Goal: Information Seeking & Learning: Learn about a topic

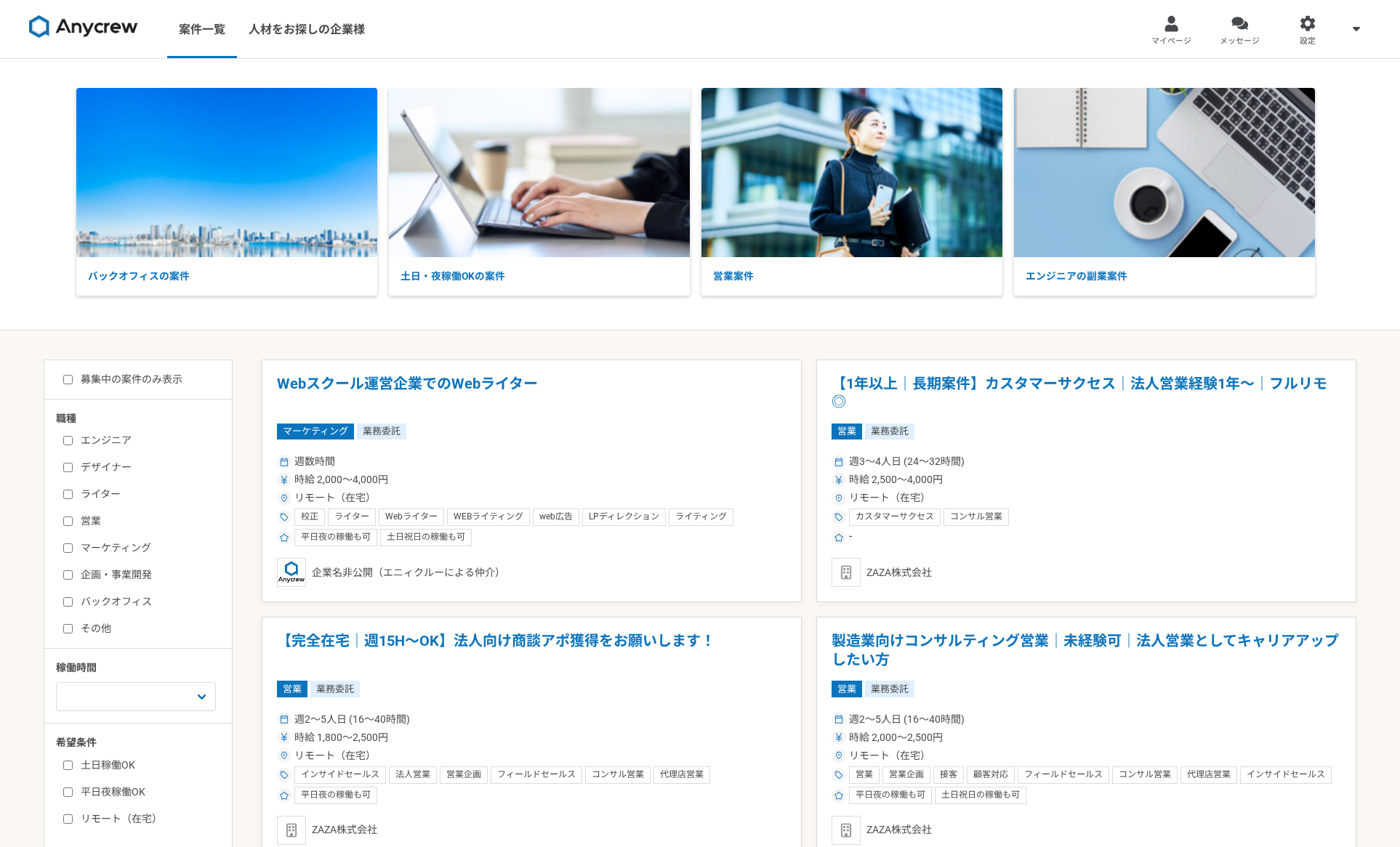
click at [67, 441] on input "エンジニア" at bounding box center [68, 441] width 10 height 10
checkbox input "true"
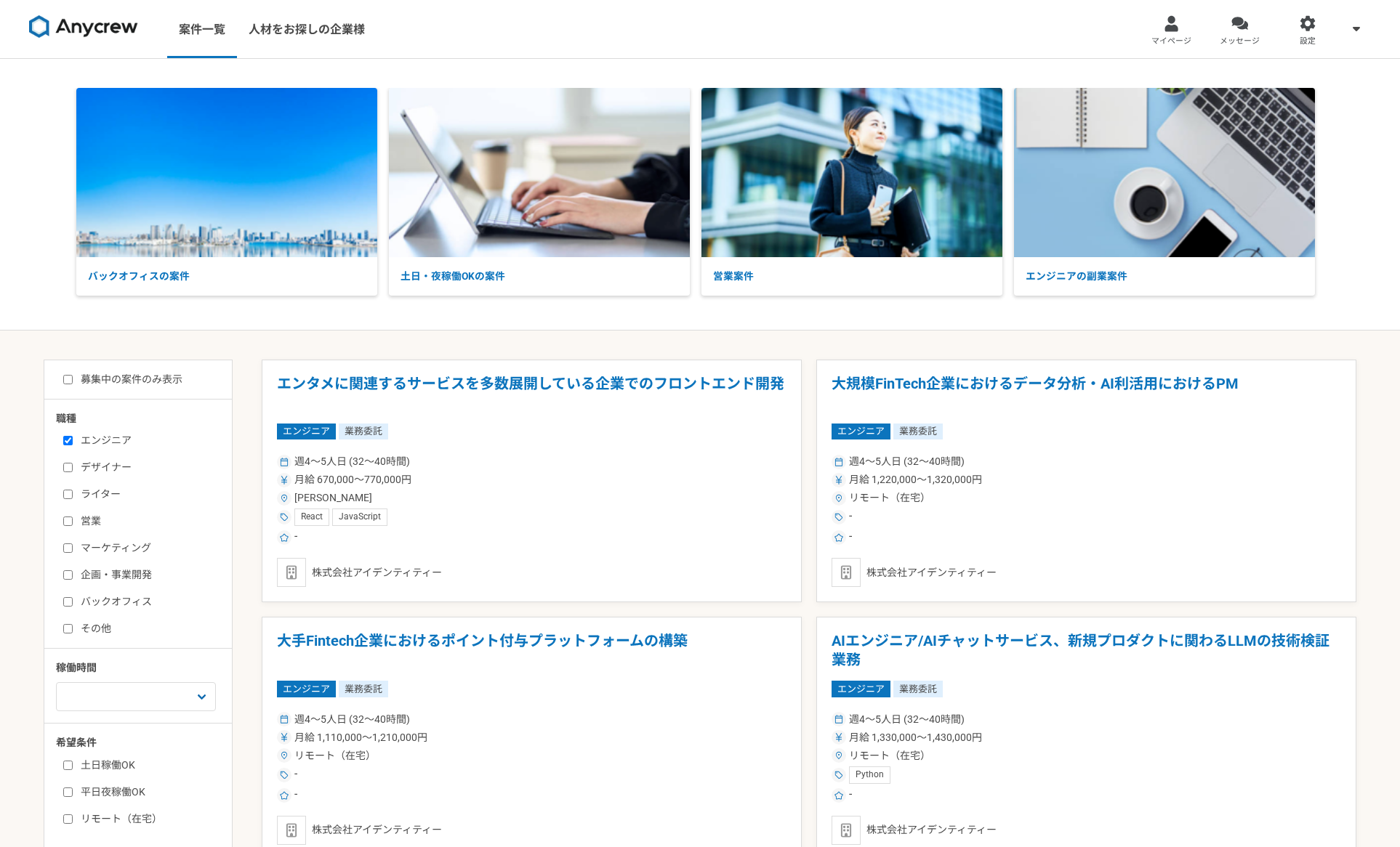
click at [69, 382] on input "募集中の案件のみ表示" at bounding box center [68, 380] width 10 height 10
checkbox input "true"
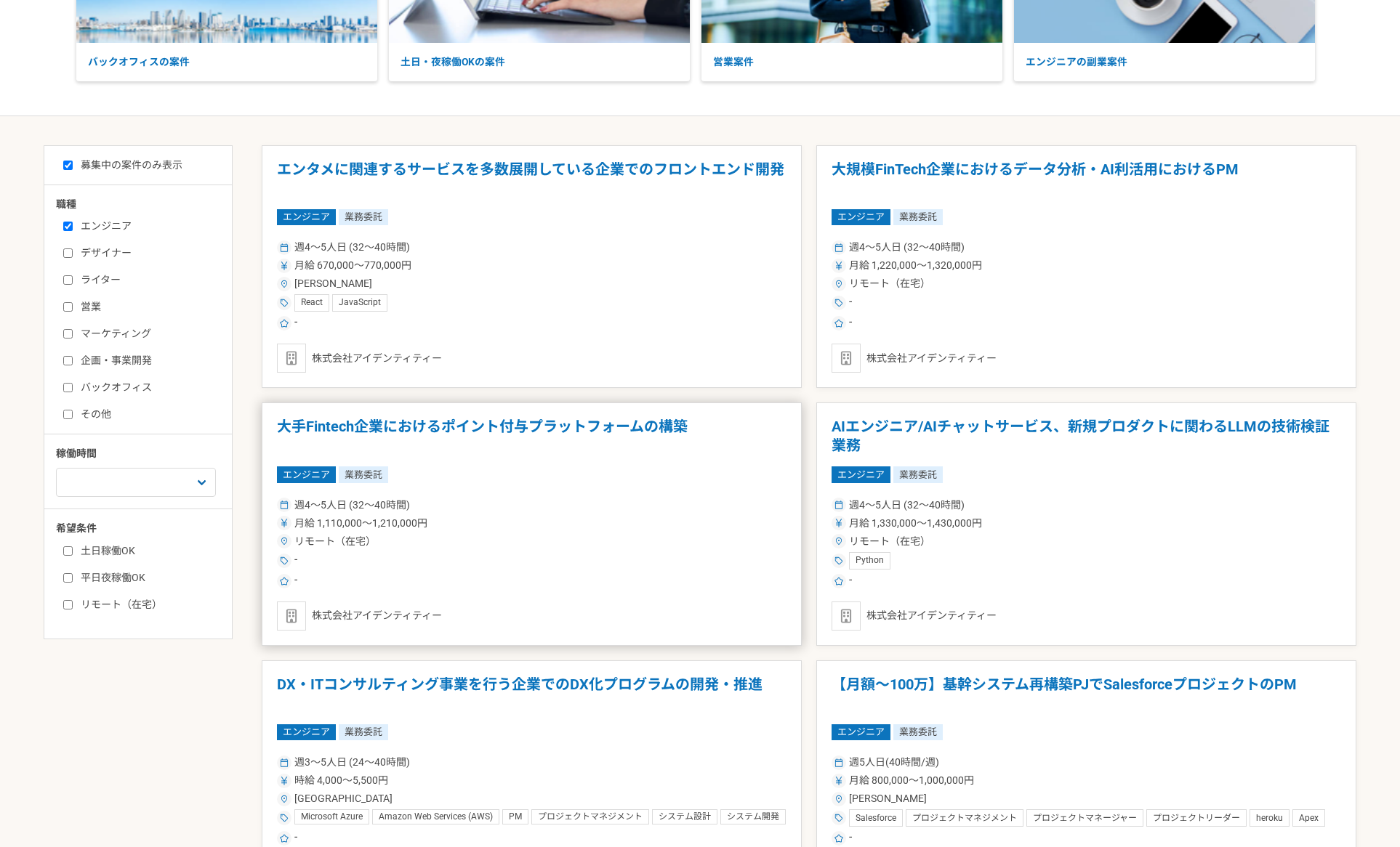
scroll to position [218, 0]
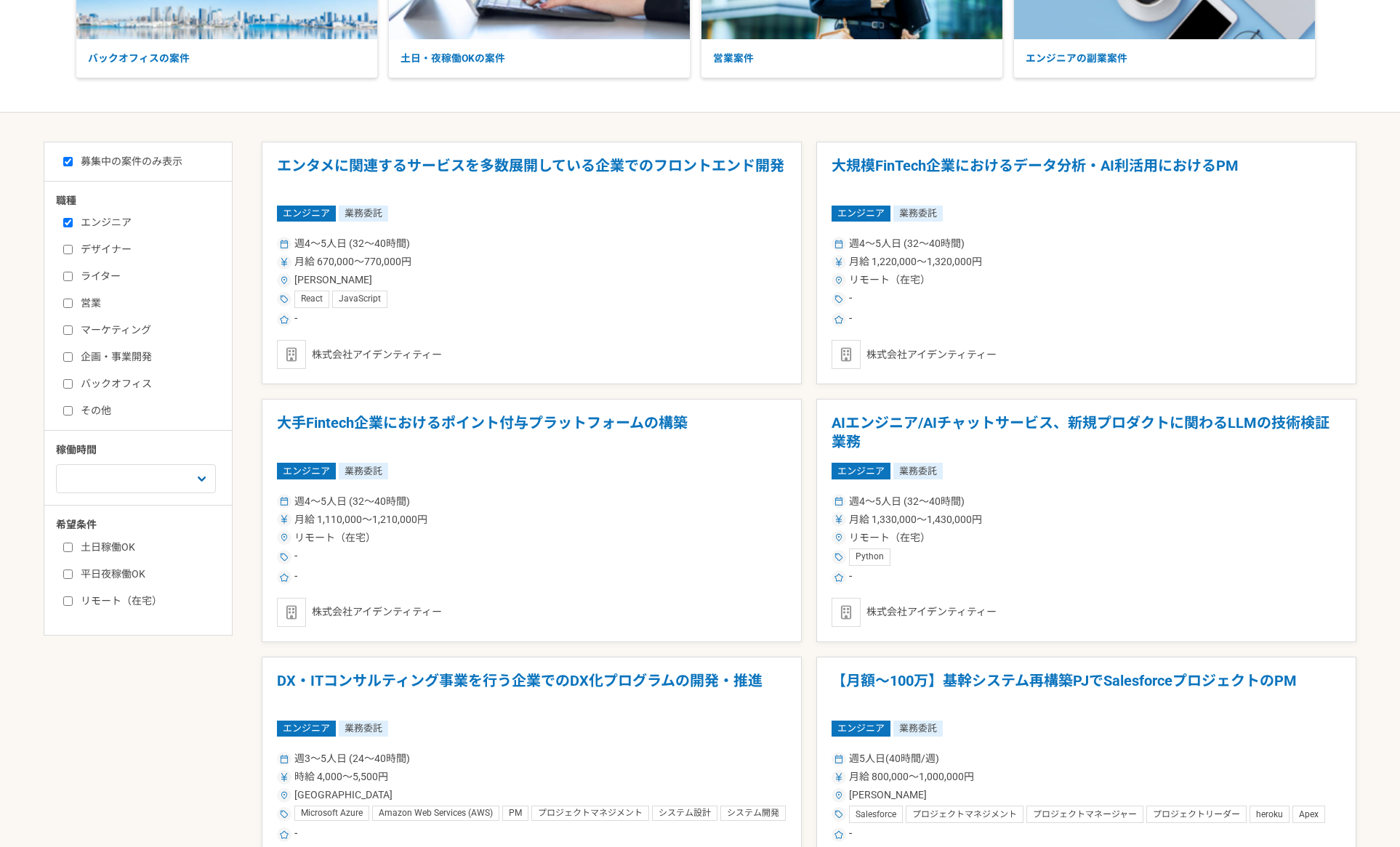
click at [68, 576] on input "平日夜稼働OK" at bounding box center [68, 575] width 10 height 10
checkbox input "true"
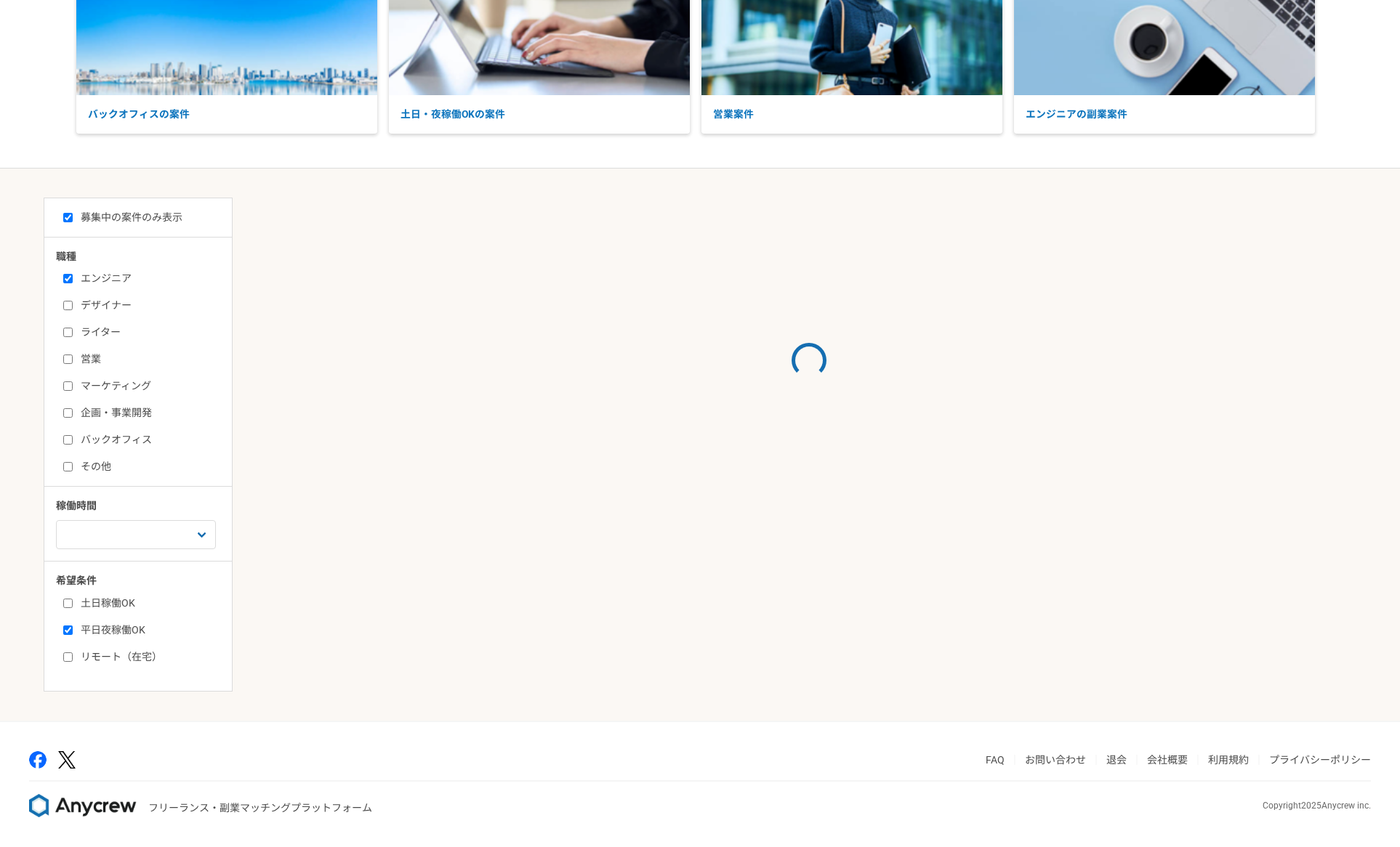
scroll to position [218, 0]
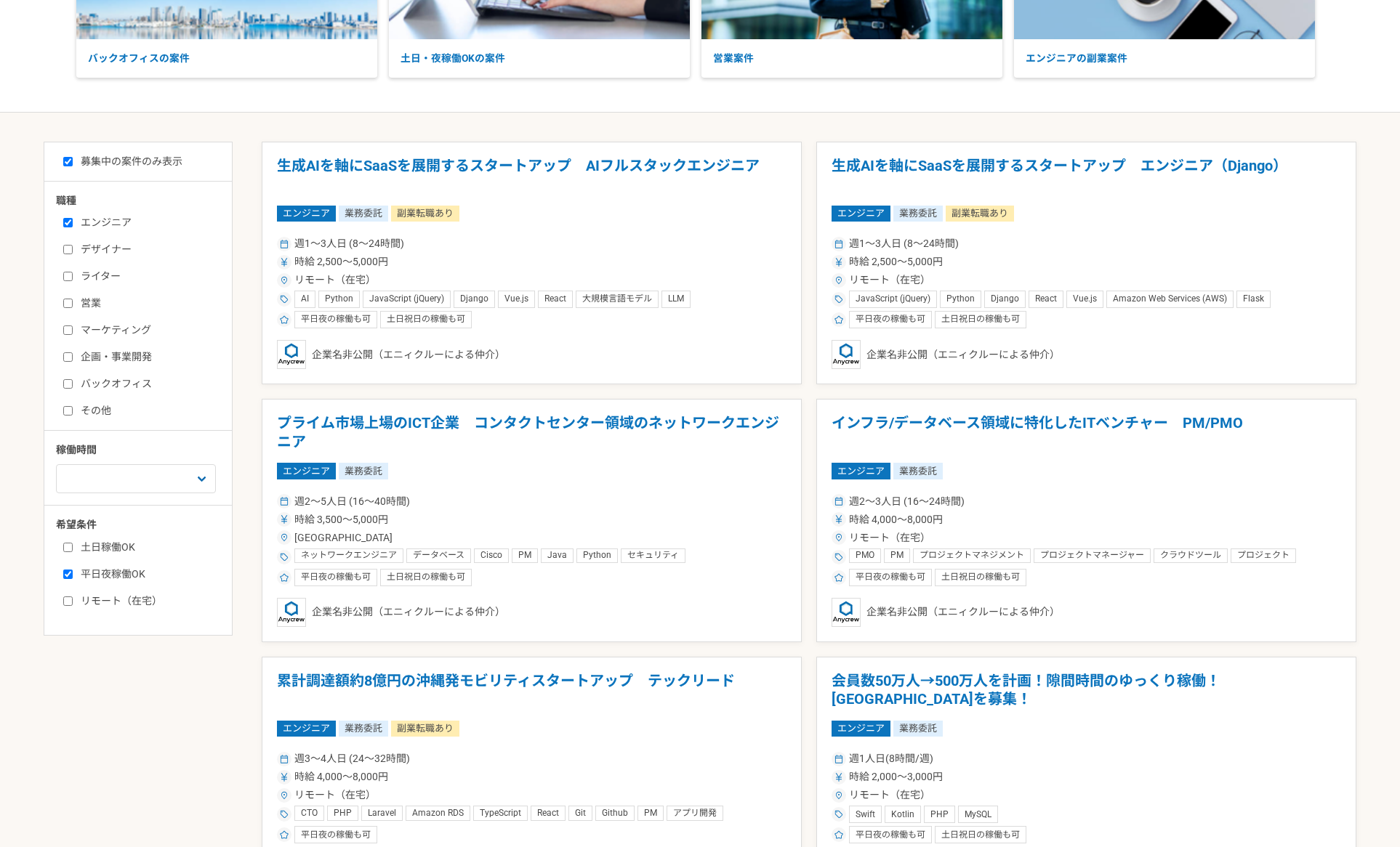
click at [68, 547] on input "土日稼働OK" at bounding box center [68, 548] width 10 height 10
checkbox input "true"
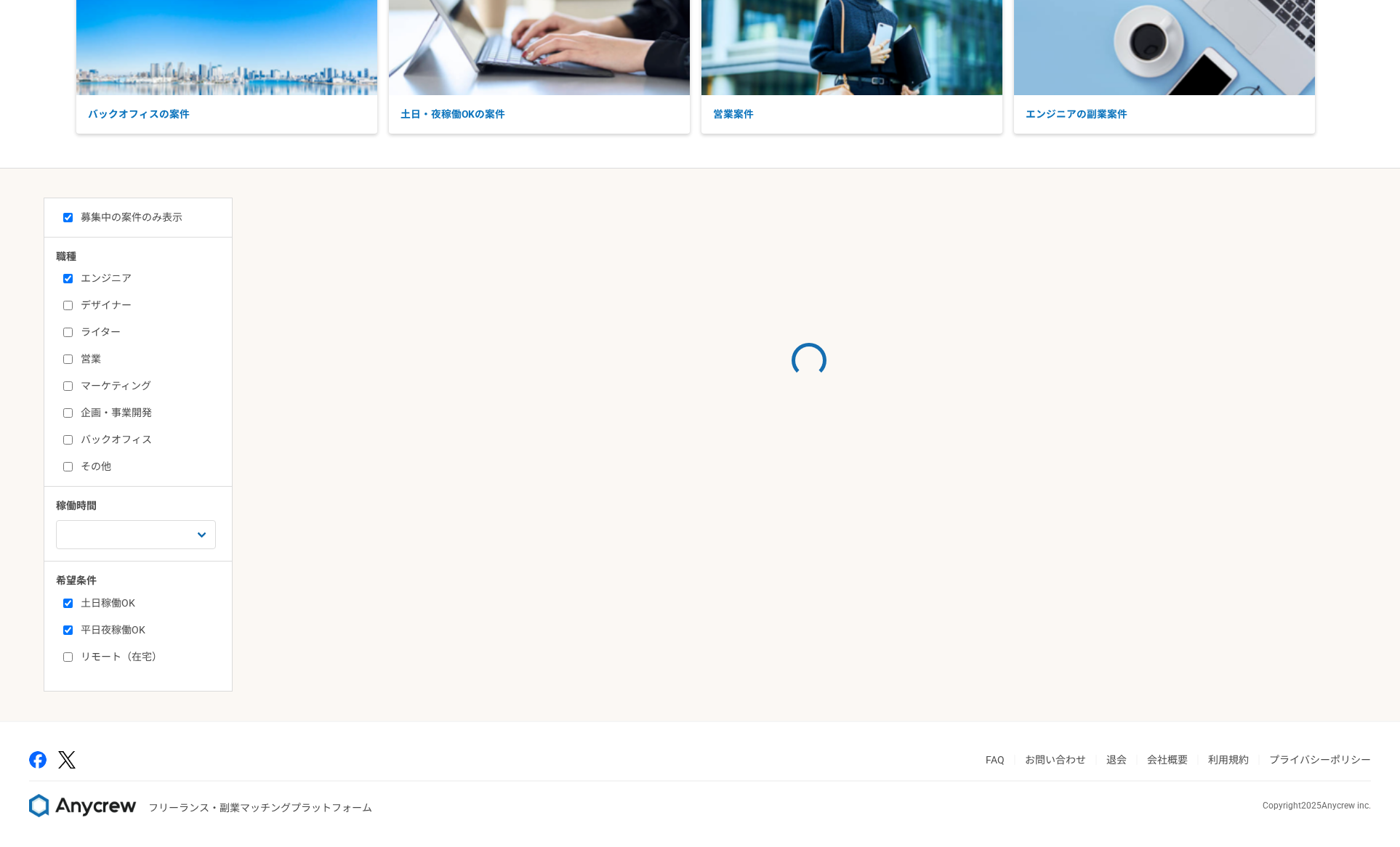
scroll to position [218, 0]
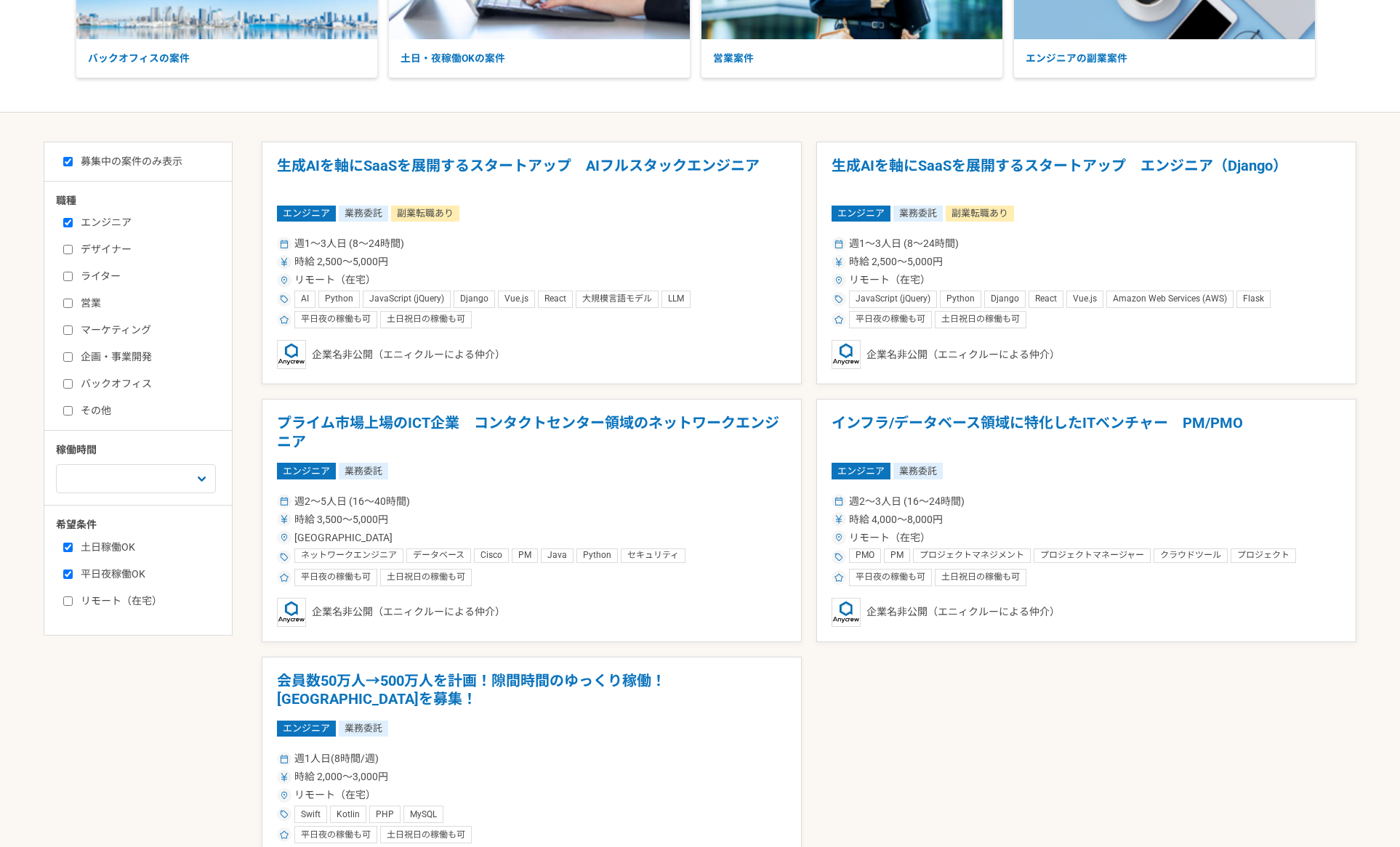
click at [68, 601] on input "リモート（在宅）" at bounding box center [68, 601] width 10 height 10
checkbox input "true"
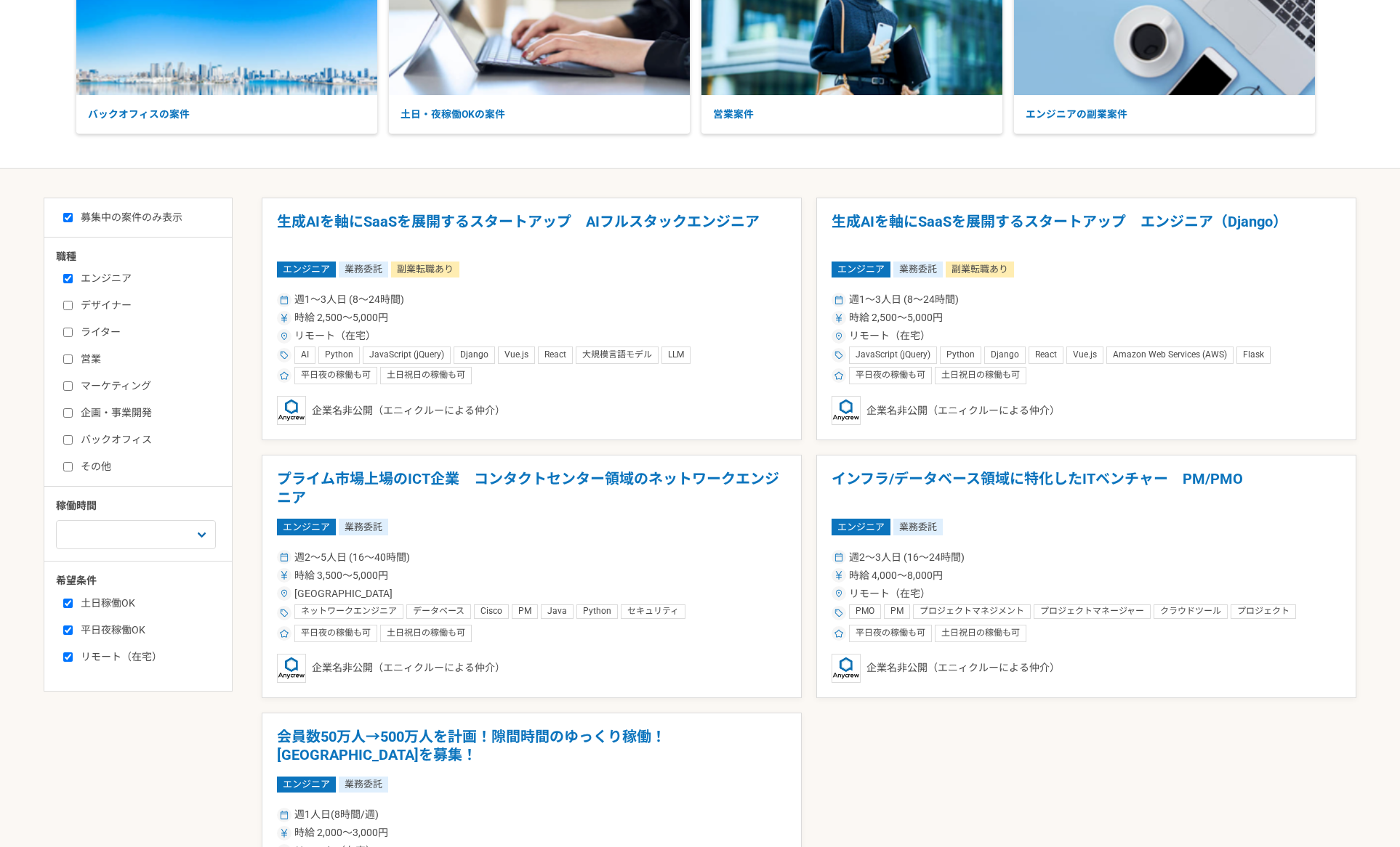
scroll to position [218, 0]
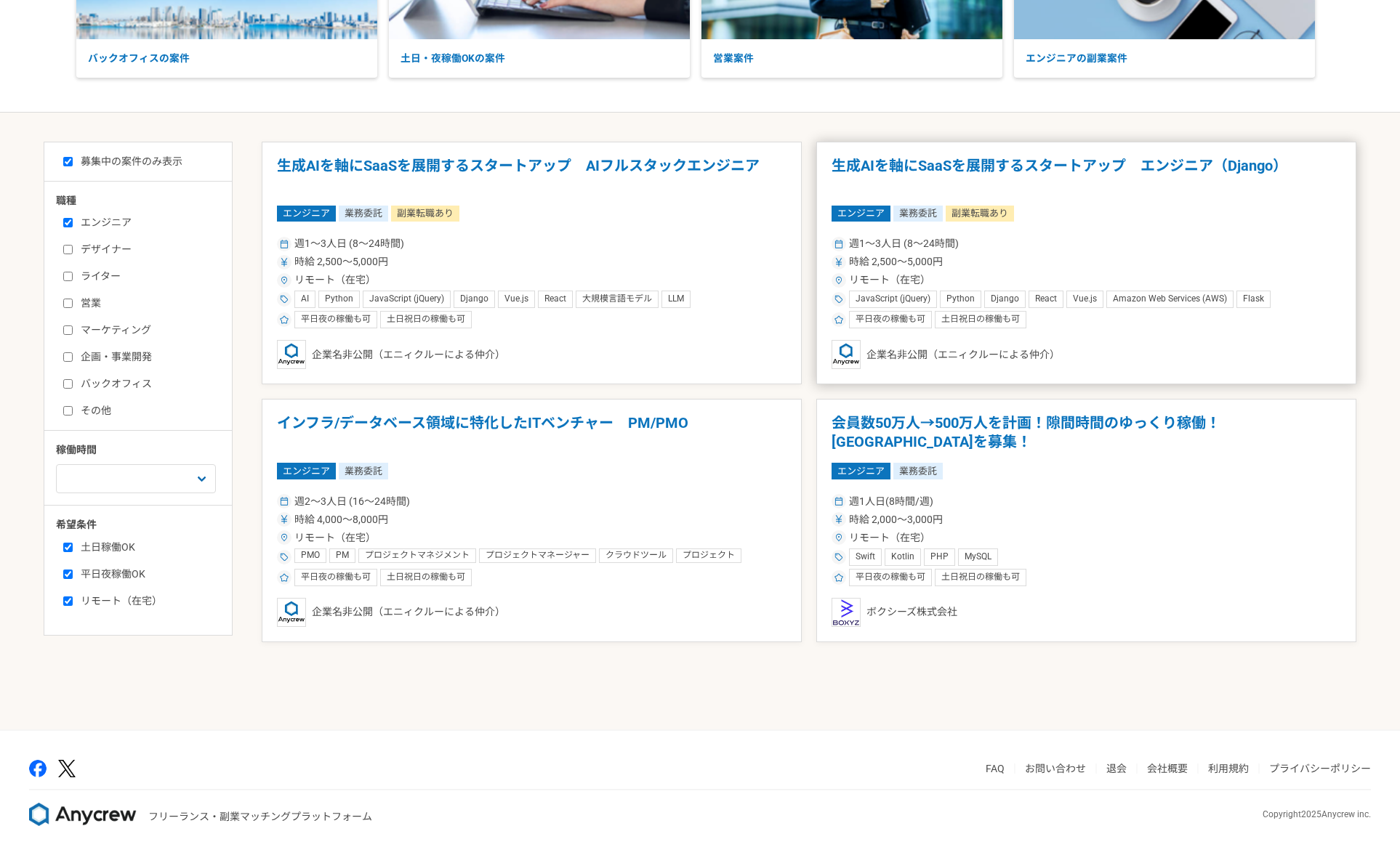
click at [1075, 159] on h1 "生成AIを軸にSaaSを展開するスタートアップ　エンジニア（Django）" at bounding box center [1085, 176] width 510 height 37
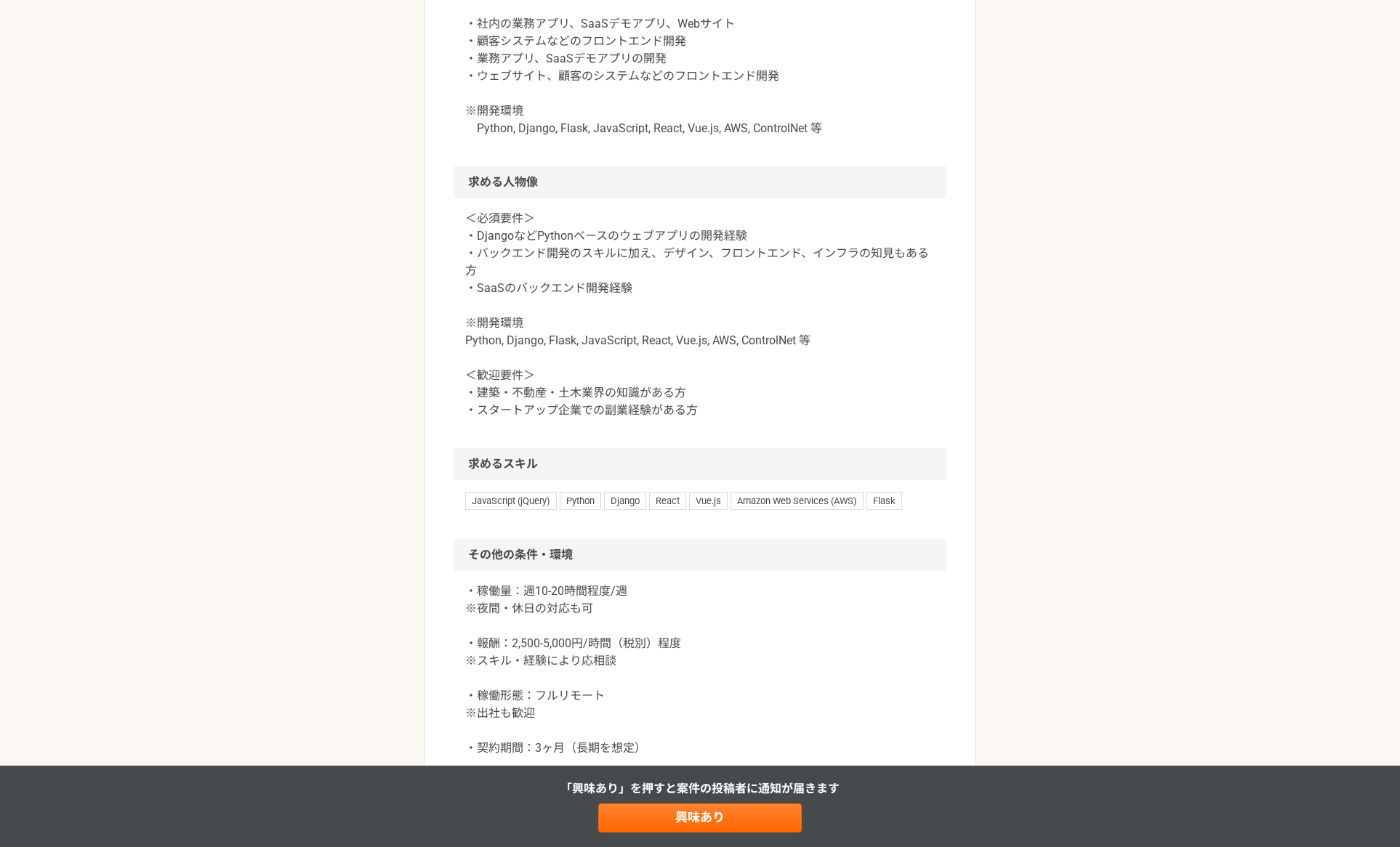
scroll to position [1235, 0]
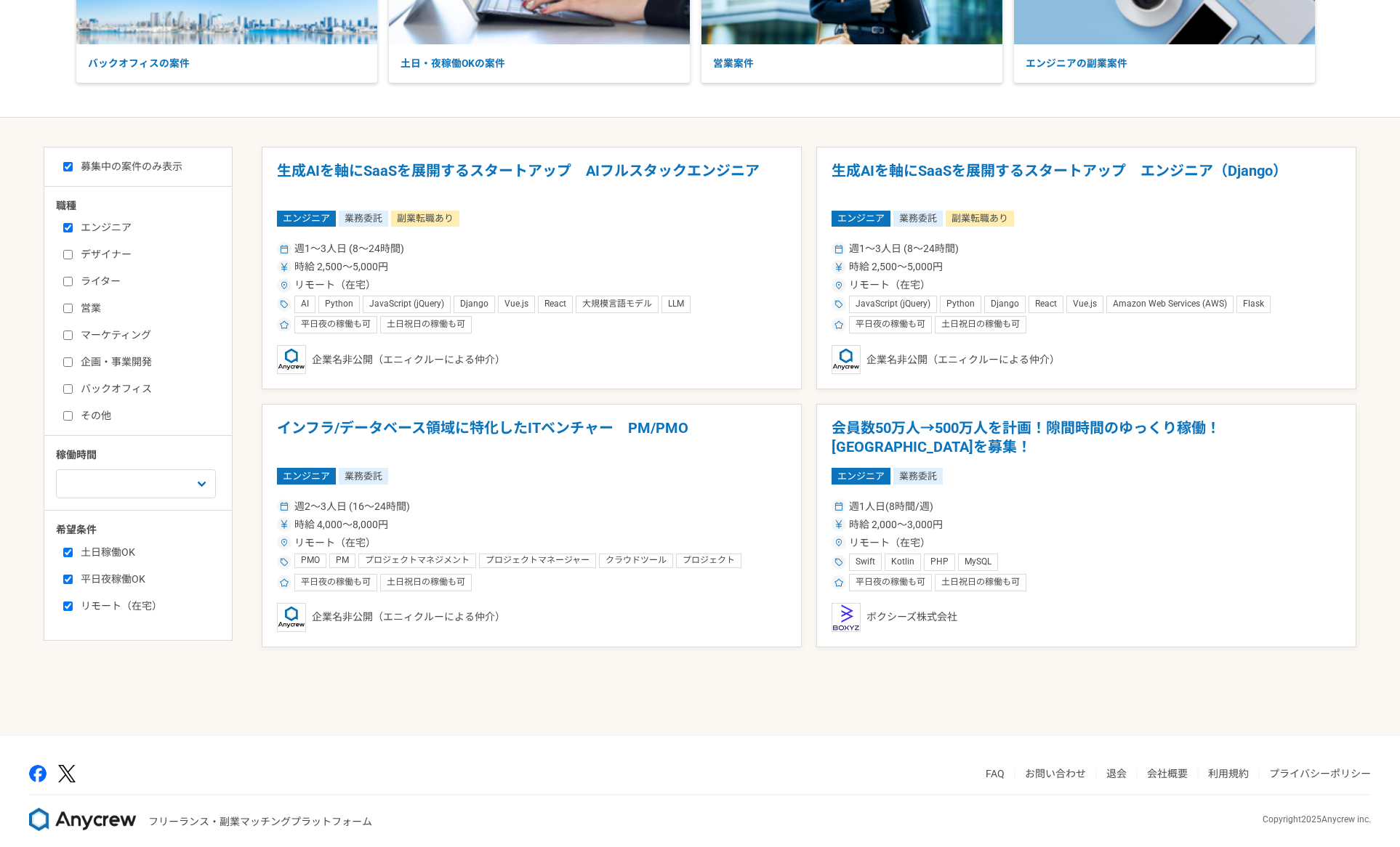
scroll to position [218, 0]
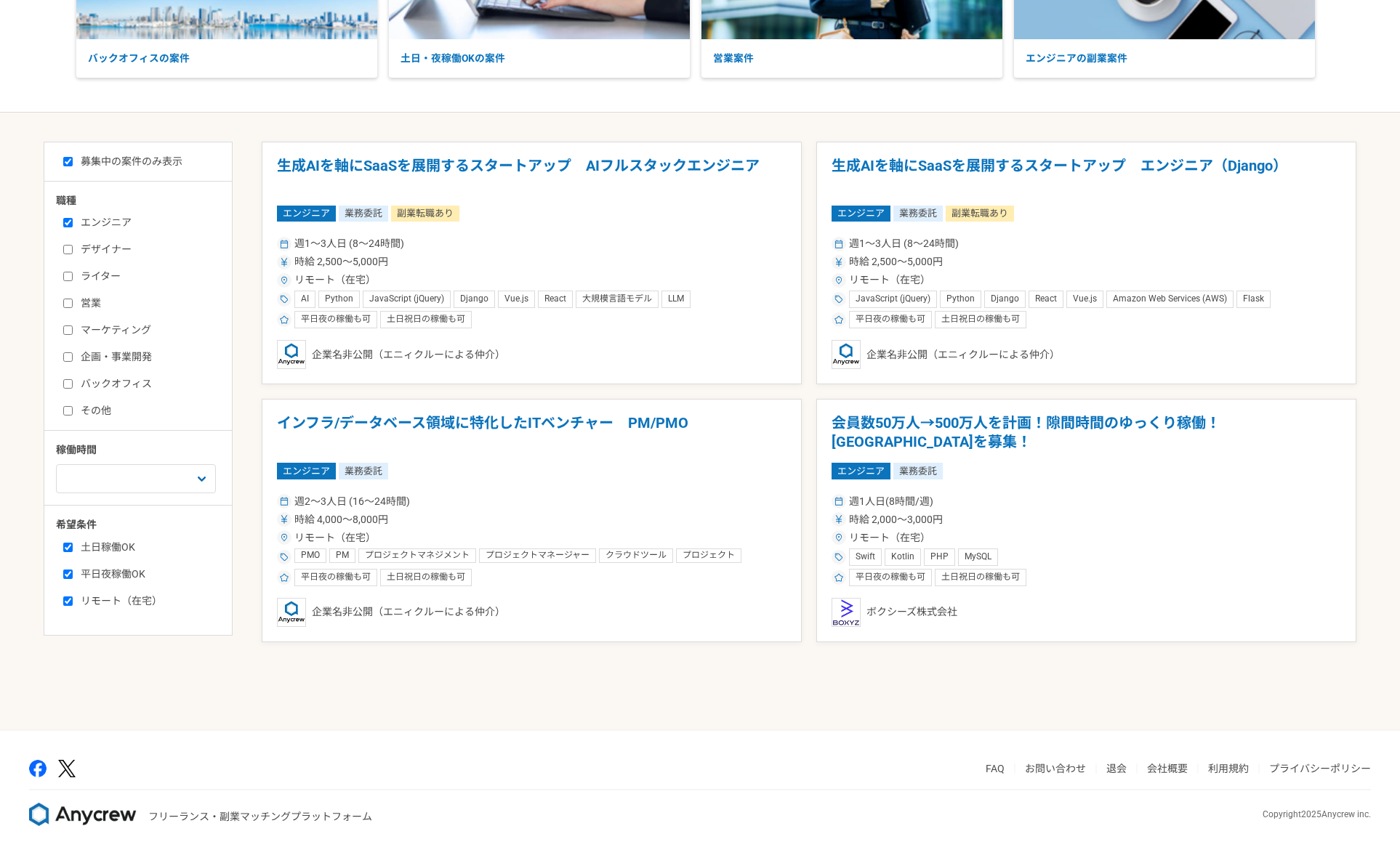
click at [98, 575] on label "平日夜稼働OK" at bounding box center [147, 574] width 168 height 15
click at [73, 575] on input "平日夜稼働OK" at bounding box center [68, 575] width 10 height 10
checkbox input "false"
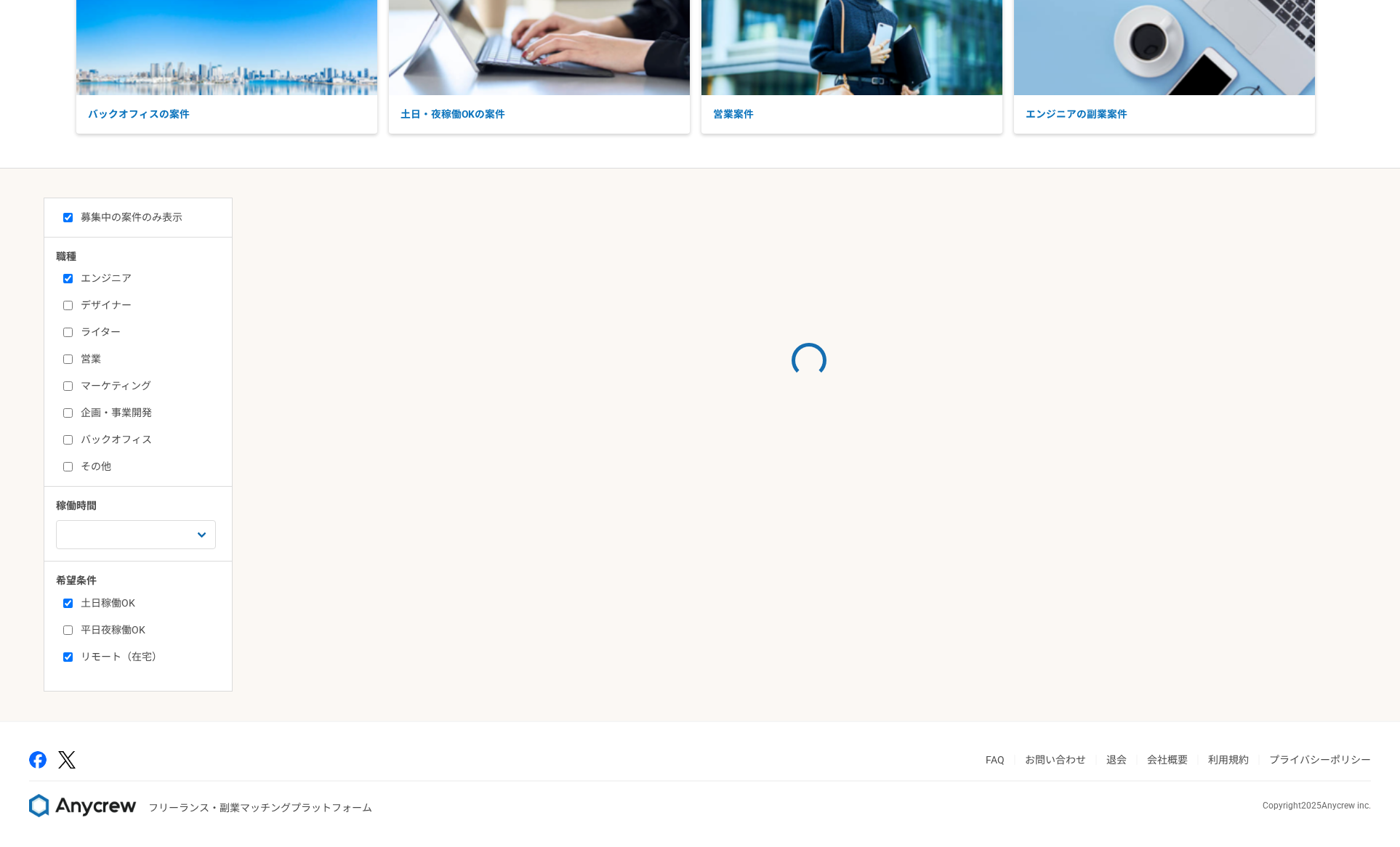
scroll to position [218, 0]
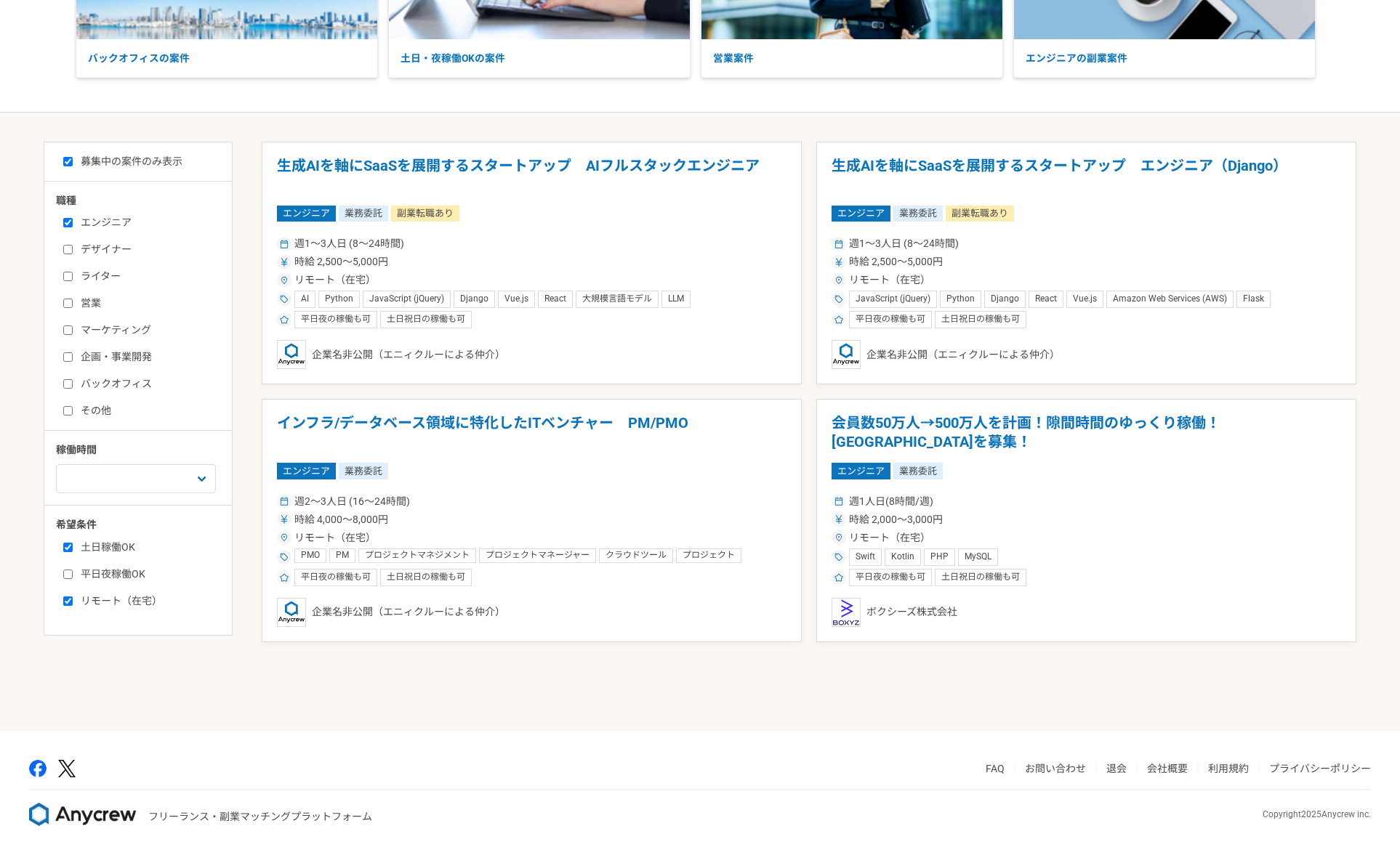
click at [95, 547] on label "土日稼働OK" at bounding box center [147, 547] width 168 height 15
click at [73, 547] on input "土日稼働OK" at bounding box center [68, 548] width 10 height 10
checkbox input "false"
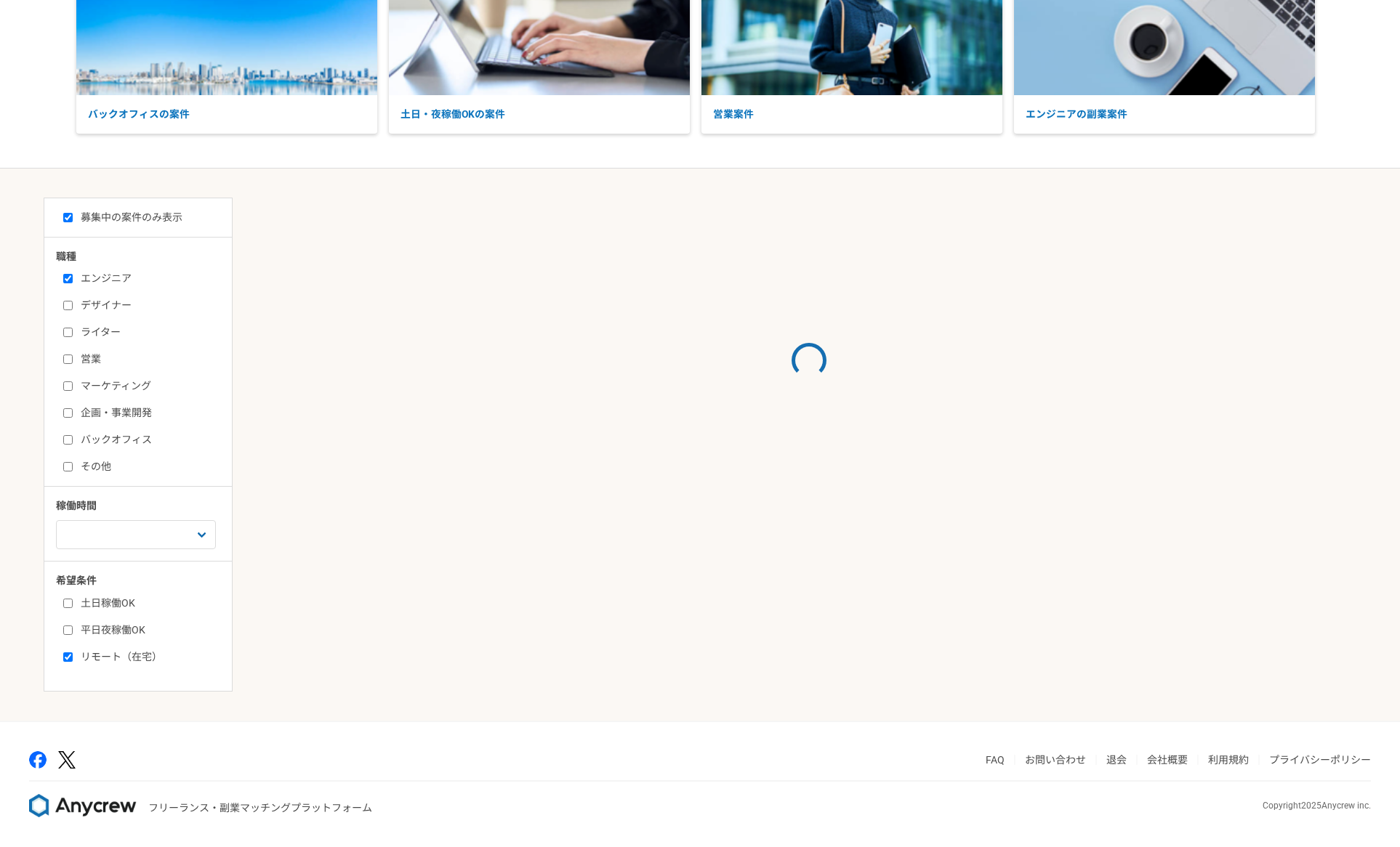
scroll to position [218, 0]
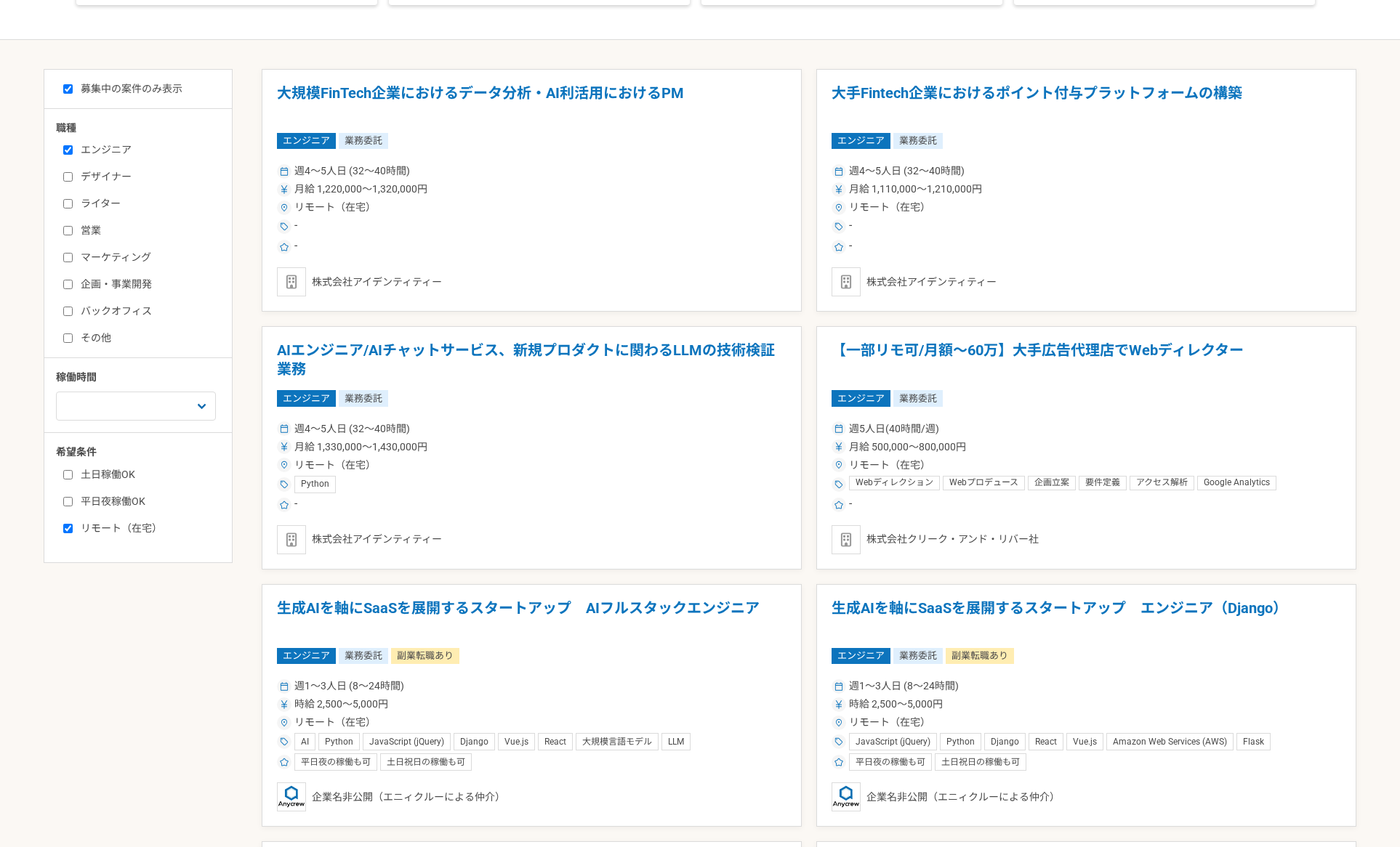
click at [120, 505] on label "平日夜稼働OK" at bounding box center [147, 501] width 168 height 15
click at [73, 505] on input "平日夜稼働OK" at bounding box center [68, 502] width 10 height 10
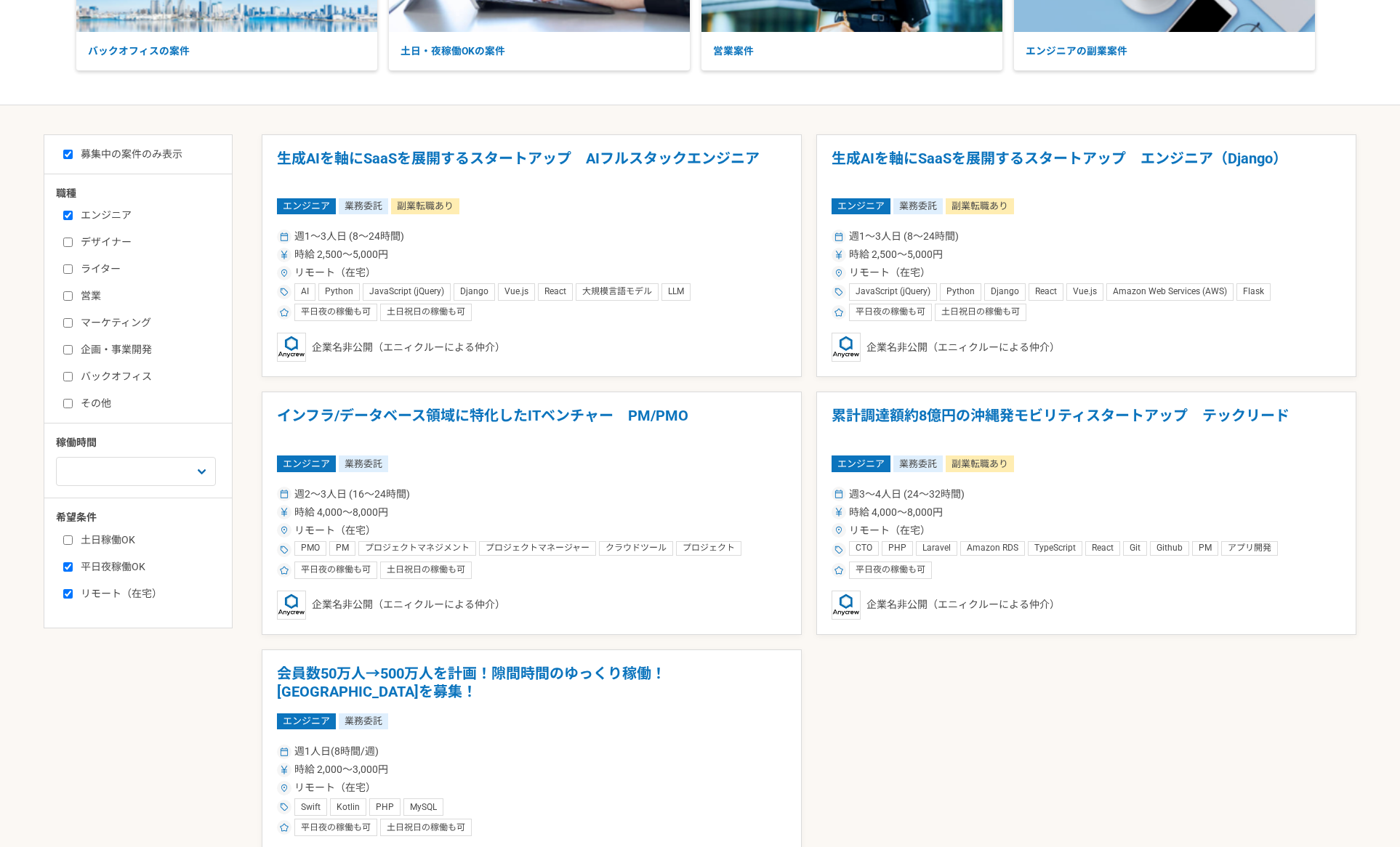
scroll to position [218, 0]
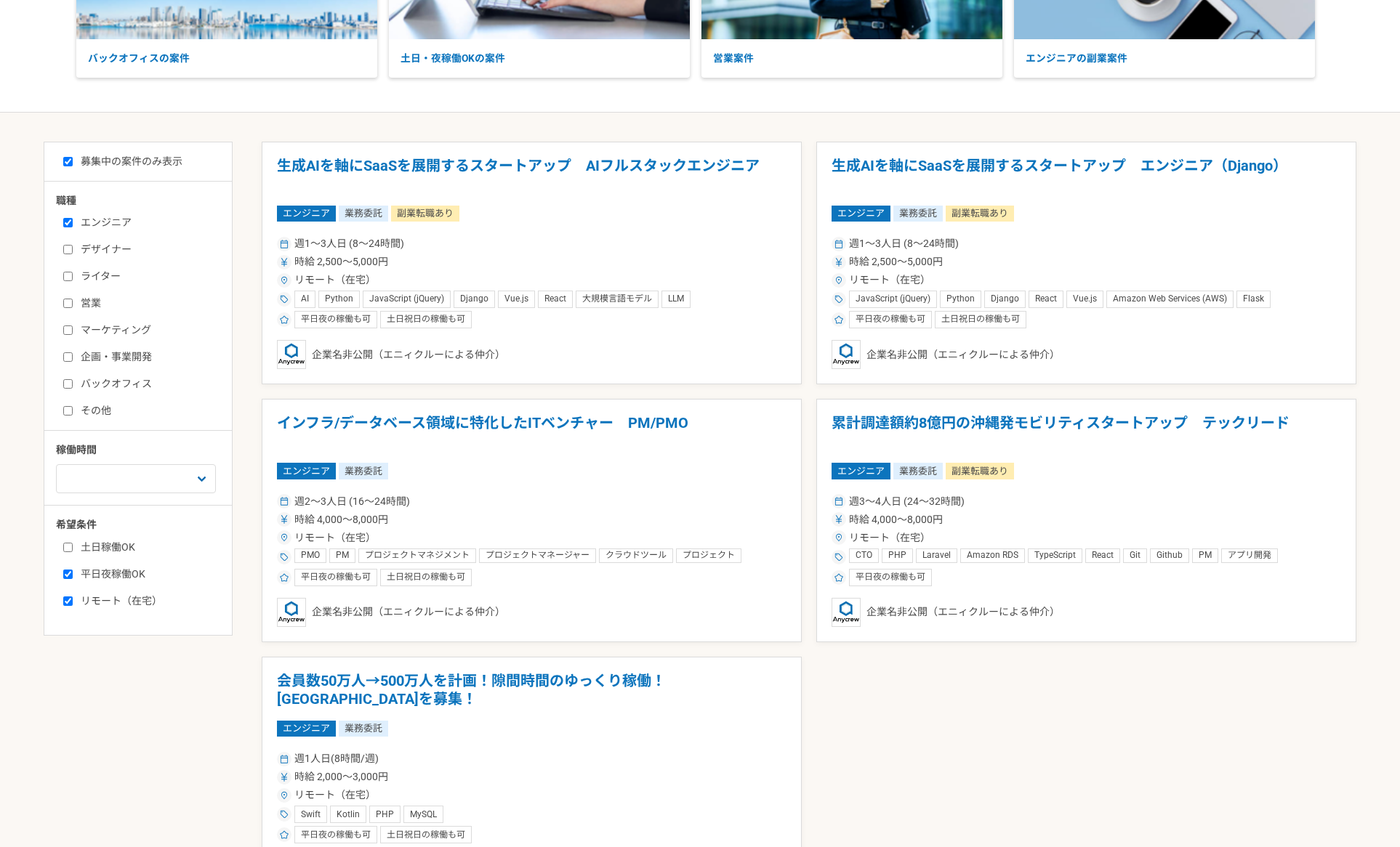
click at [111, 574] on label "平日夜稼働OK" at bounding box center [147, 574] width 168 height 15
click at [73, 574] on input "平日夜稼働OK" at bounding box center [68, 575] width 10 height 10
checkbox input "false"
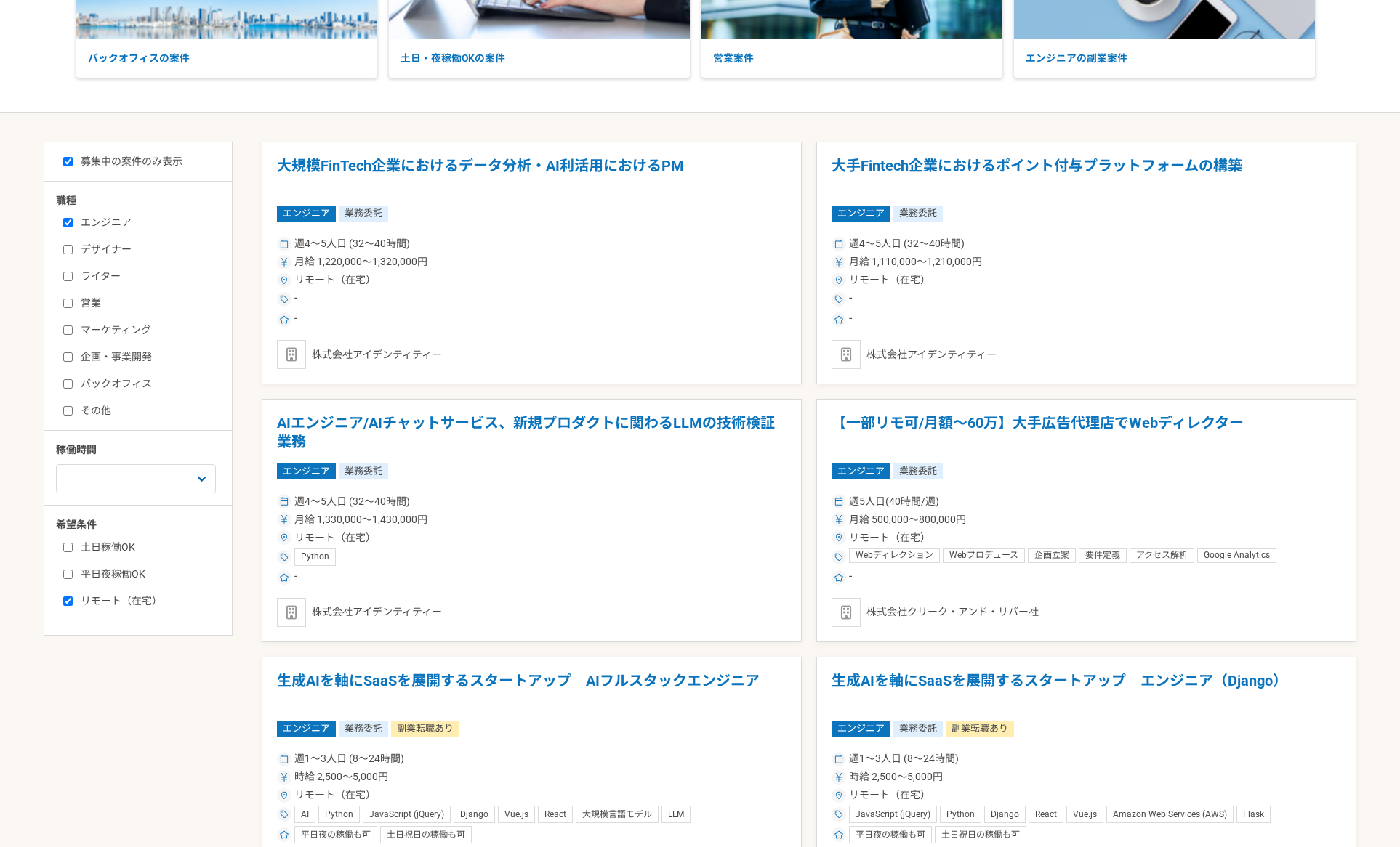
click at [103, 551] on label "土日稼働OK" at bounding box center [147, 547] width 168 height 15
click at [73, 551] on input "土日稼働OK" at bounding box center [68, 548] width 10 height 10
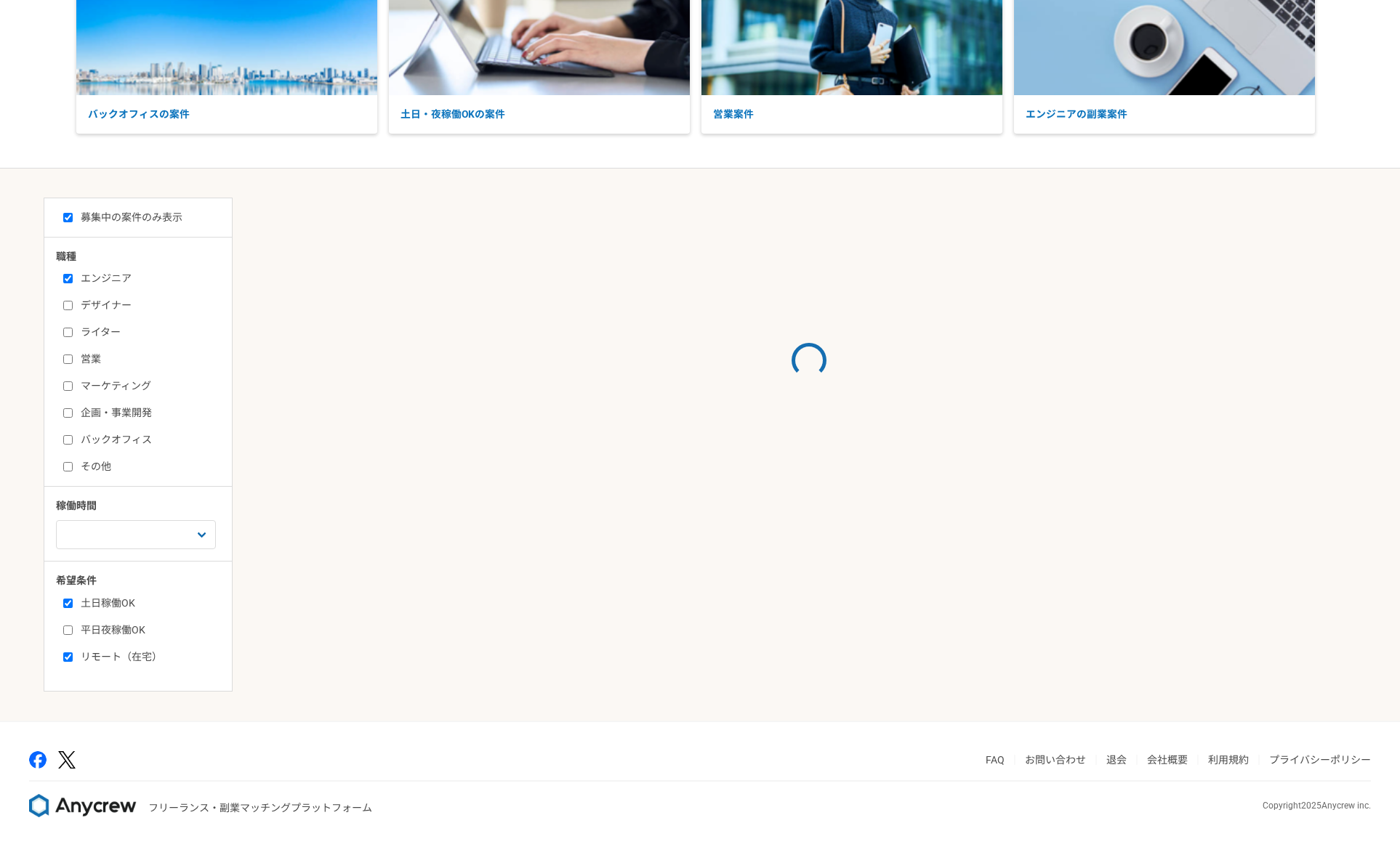
scroll to position [218, 0]
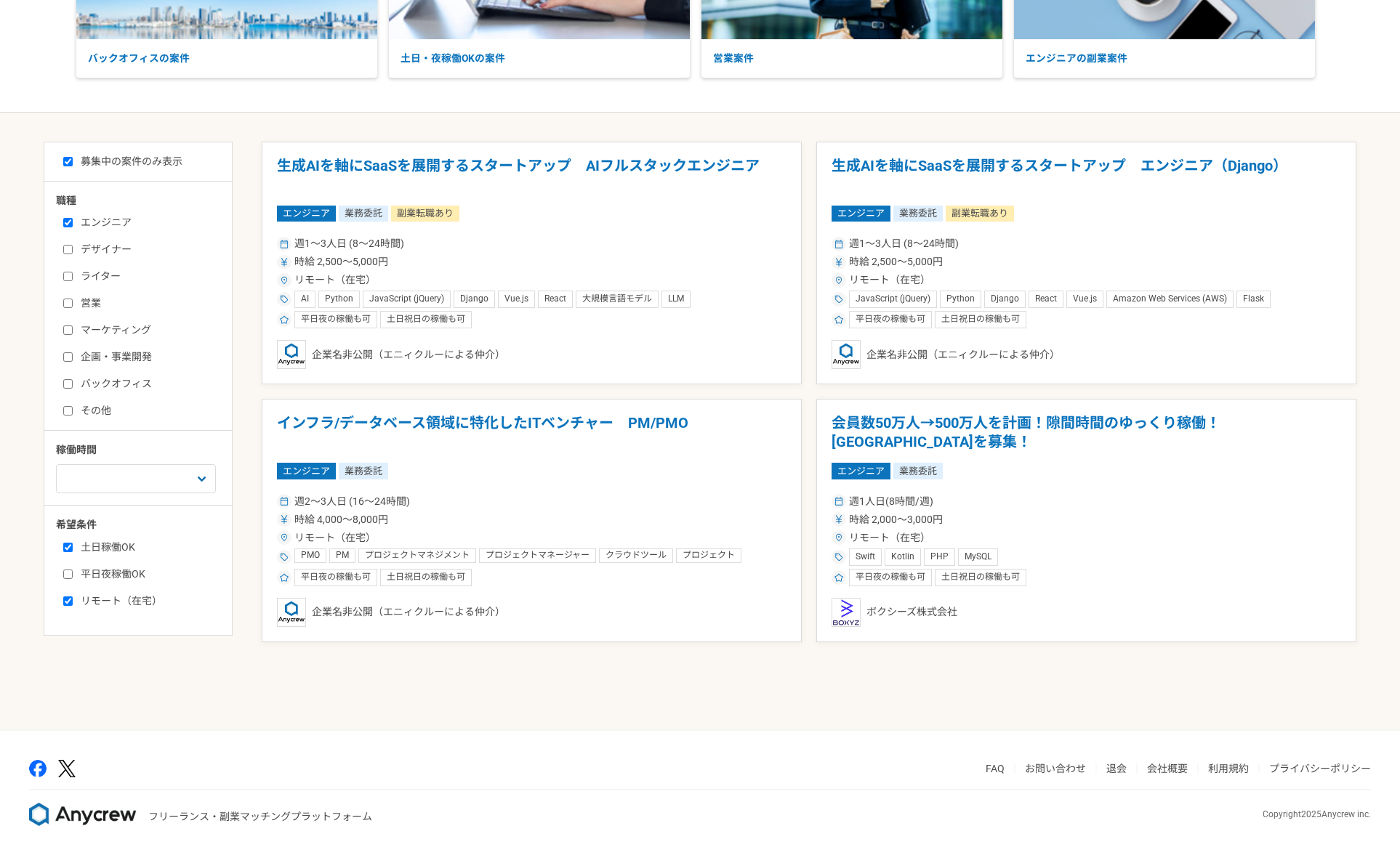
click at [108, 548] on label "土日稼働OK" at bounding box center [147, 547] width 168 height 15
click at [73, 548] on input "土日稼働OK" at bounding box center [68, 548] width 10 height 10
checkbox input "false"
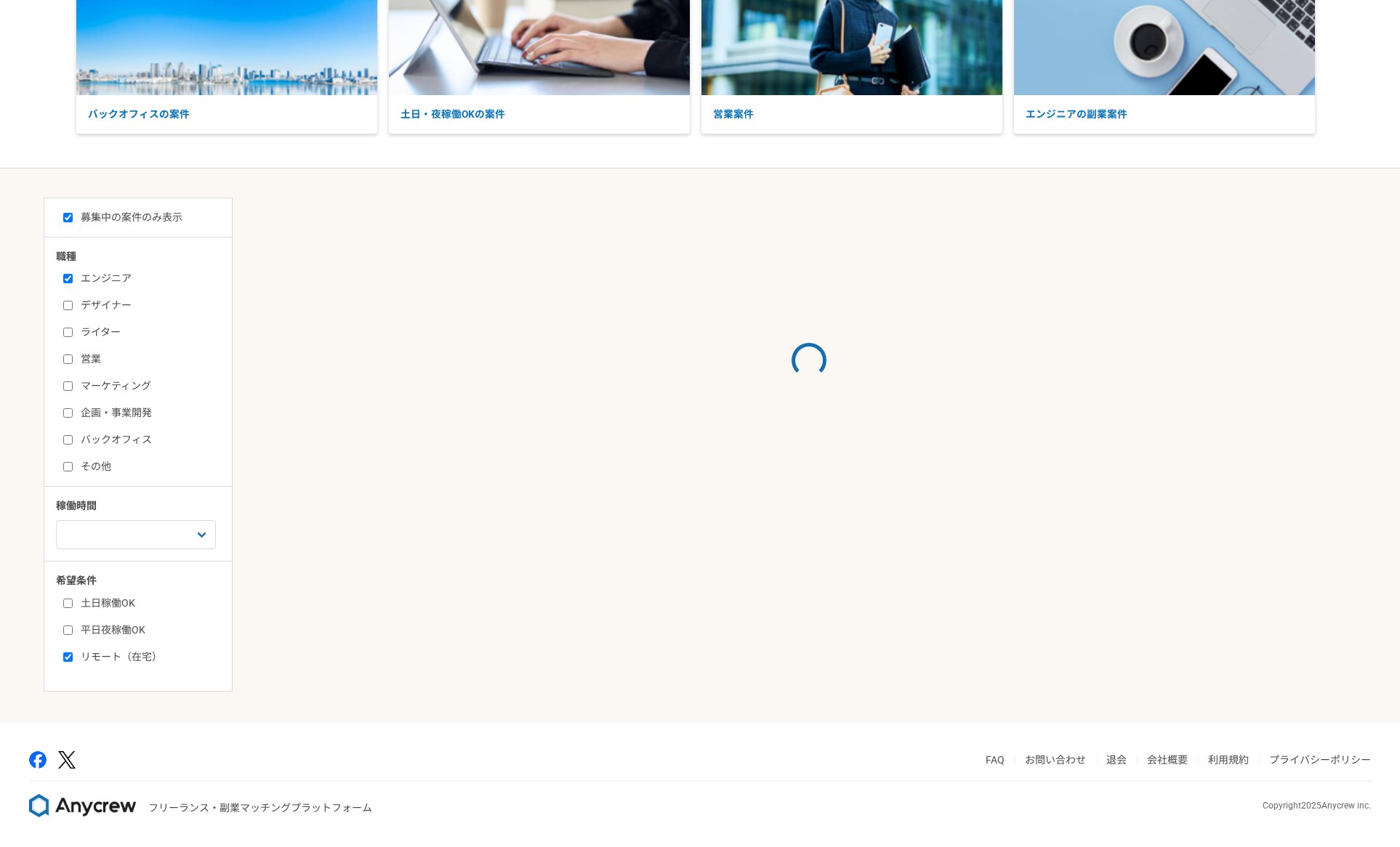
scroll to position [218, 0]
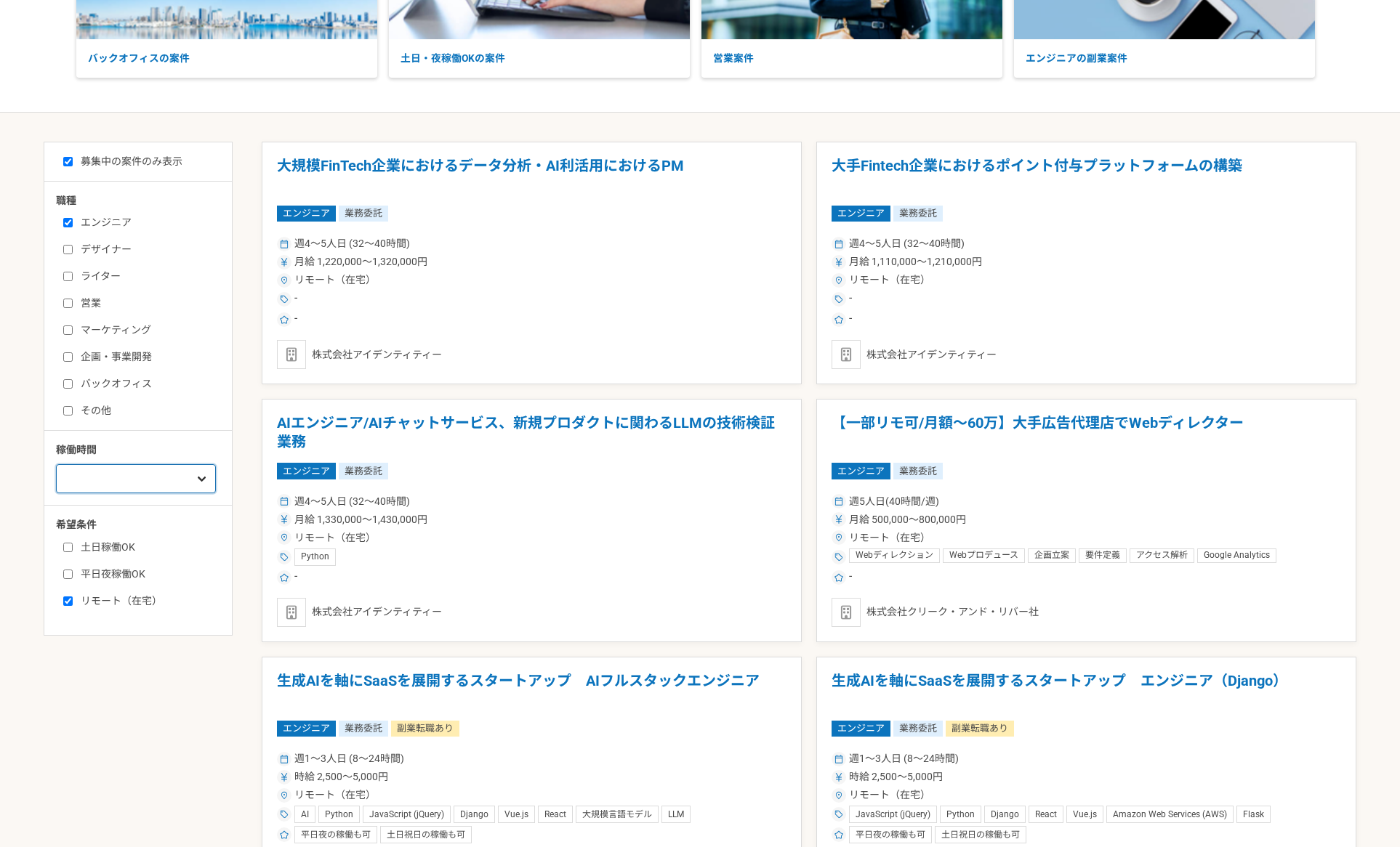
click at [200, 485] on select "週1人日（8時間）以下 週2人日（16時間）以下 週3人日（24時間）以下 週4人日（32時間）以下 週5人日（40時間）以下" at bounding box center [136, 478] width 160 height 29
click at [56, 493] on select "週1人日（8時間）以下 週2人日（16時間）以下 週3人日（24時間）以下 週4人日（32時間）以下 週5人日（40時間）以下" at bounding box center [136, 478] width 160 height 29
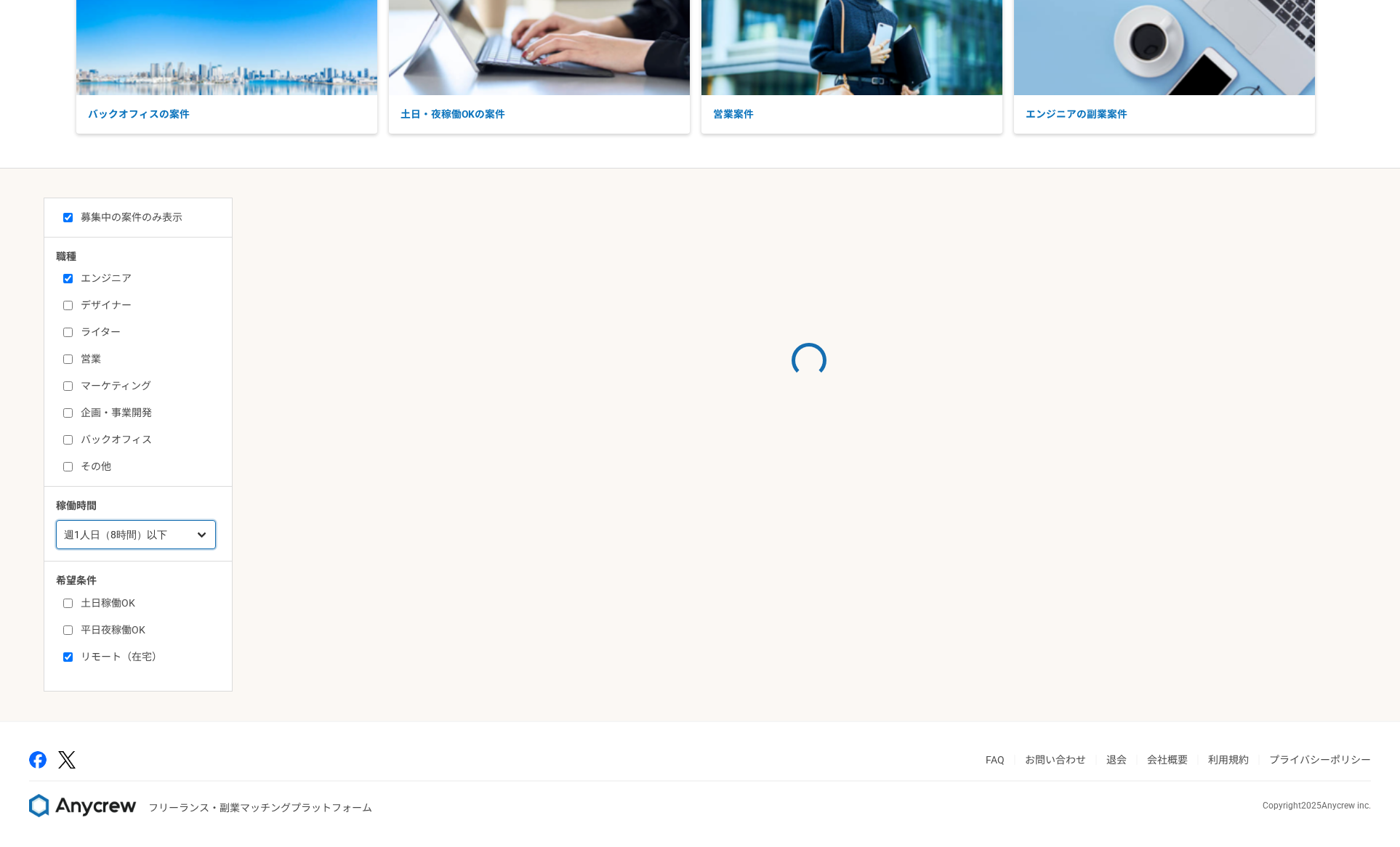
scroll to position [162, 0]
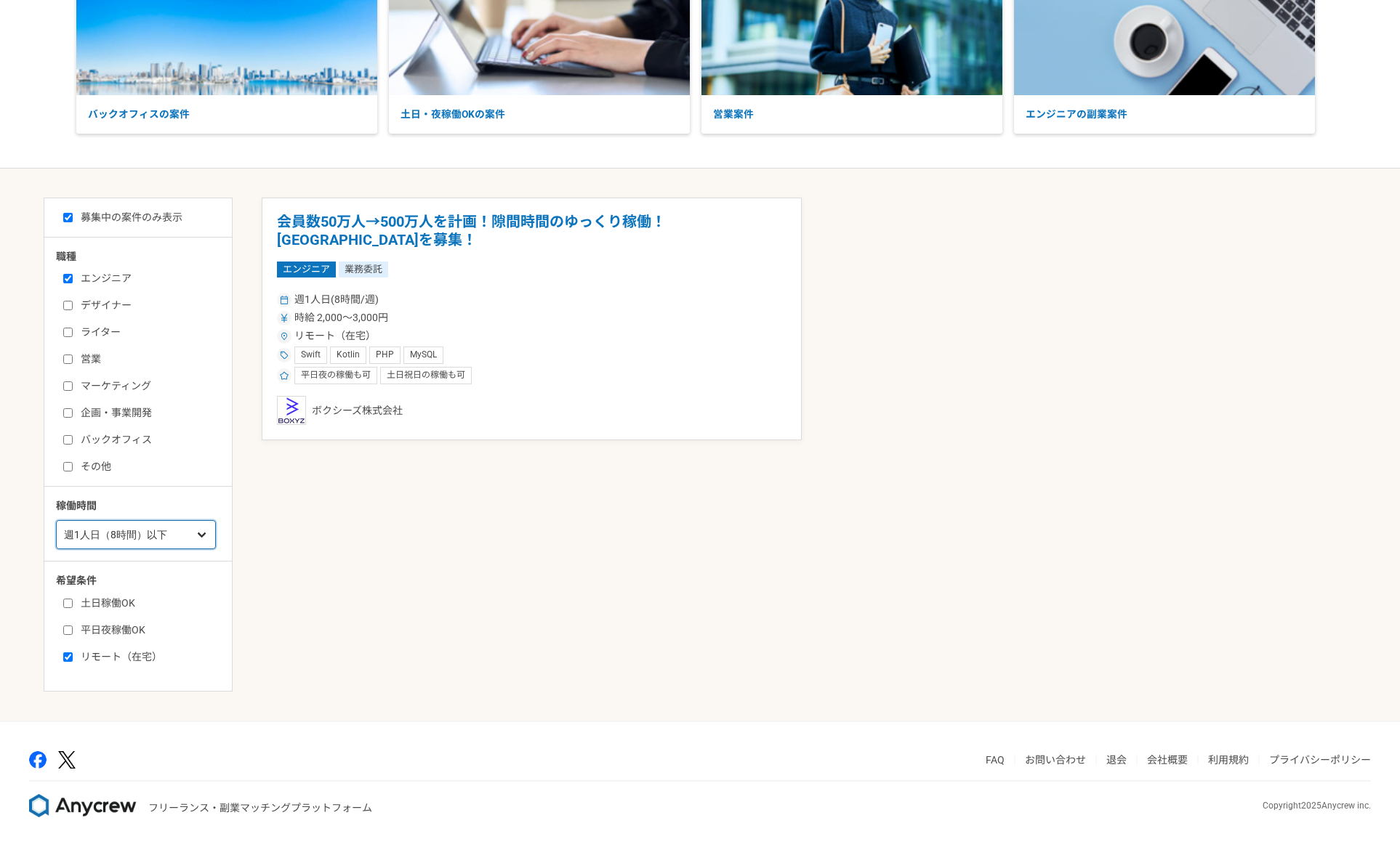
click at [146, 540] on select "週1人日（8時間）以下 週2人日（16時間）以下 週3人日（24時間）以下 週4人日（32時間）以下 週5人日（40時間）以下" at bounding box center [136, 534] width 160 height 29
click at [56, 521] on select "週1人日（8時間）以下 週2人日（16時間）以下 週3人日（24時間）以下 週4人日（32時間）以下 週5人日（40時間）以下" at bounding box center [136, 534] width 160 height 29
click at [123, 539] on select "週1人日（8時間）以下 週2人日（16時間）以下 週3人日（24時間）以下 週4人日（32時間）以下 週5人日（40時間）以下" at bounding box center [136, 534] width 160 height 29
click at [56, 521] on select "週1人日（8時間）以下 週2人日（16時間）以下 週3人日（24時間）以下 週4人日（32時間）以下 週5人日（40時間）以下" at bounding box center [136, 534] width 160 height 29
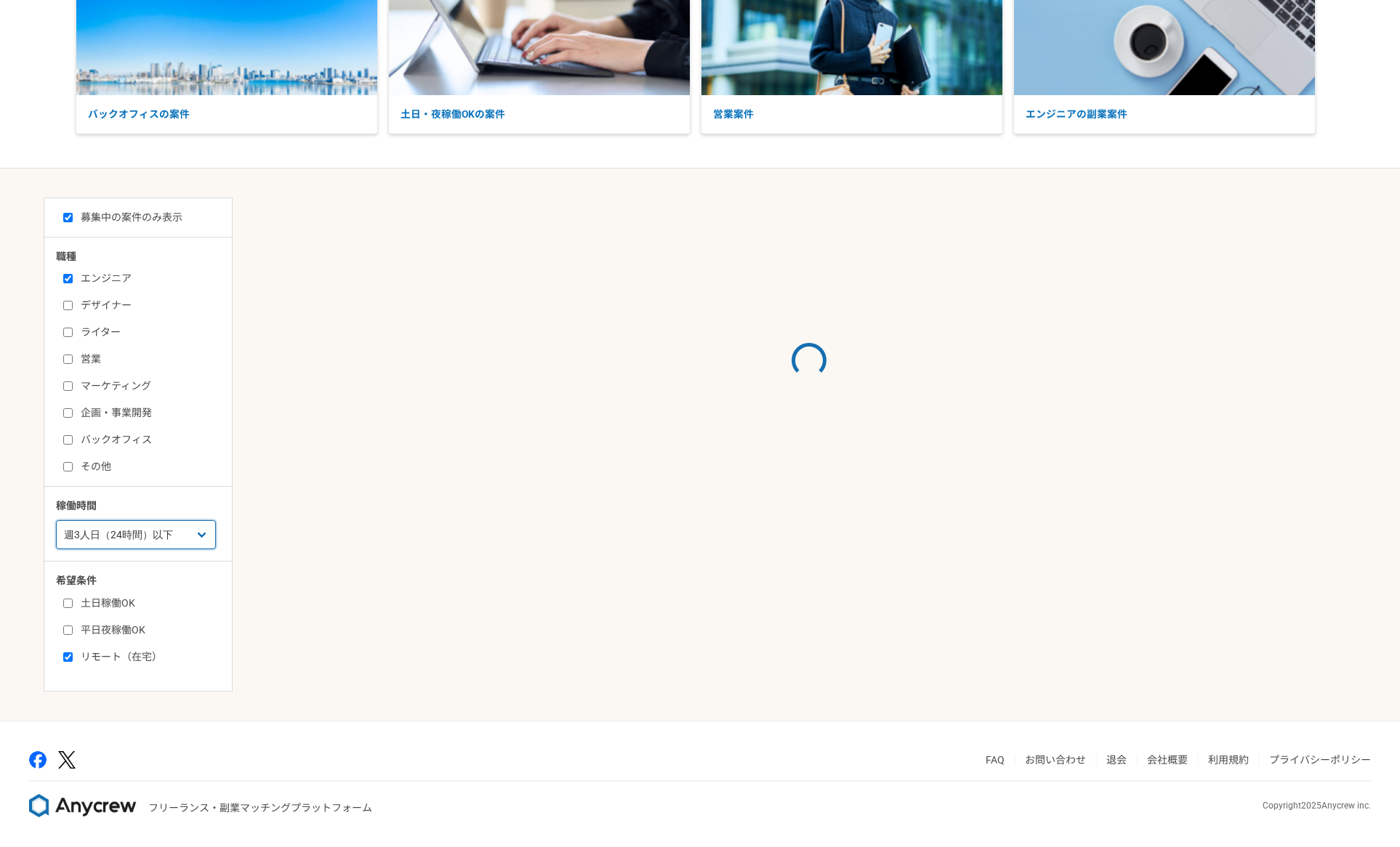
scroll to position [218, 0]
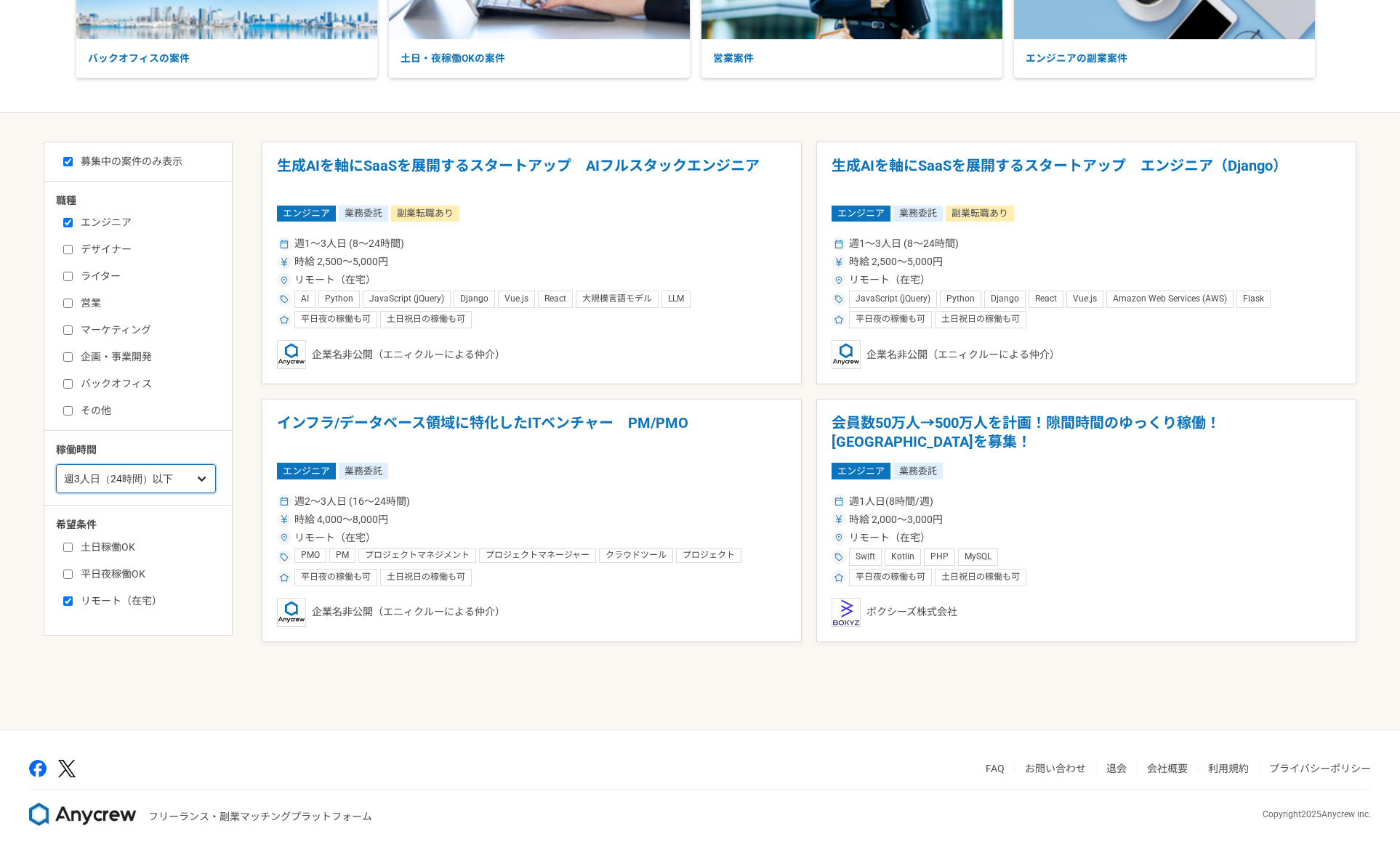
click at [138, 477] on select "週1人日（8時間）以下 週2人日（16時間）以下 週3人日（24時間）以下 週4人日（32時間）以下 週5人日（40時間）以下" at bounding box center [136, 478] width 160 height 29
click at [56, 493] on select "週1人日（8時間）以下 週2人日（16時間）以下 週3人日（24時間）以下 週4人日（32時間）以下 週5人日（40時間）以下" at bounding box center [136, 478] width 160 height 29
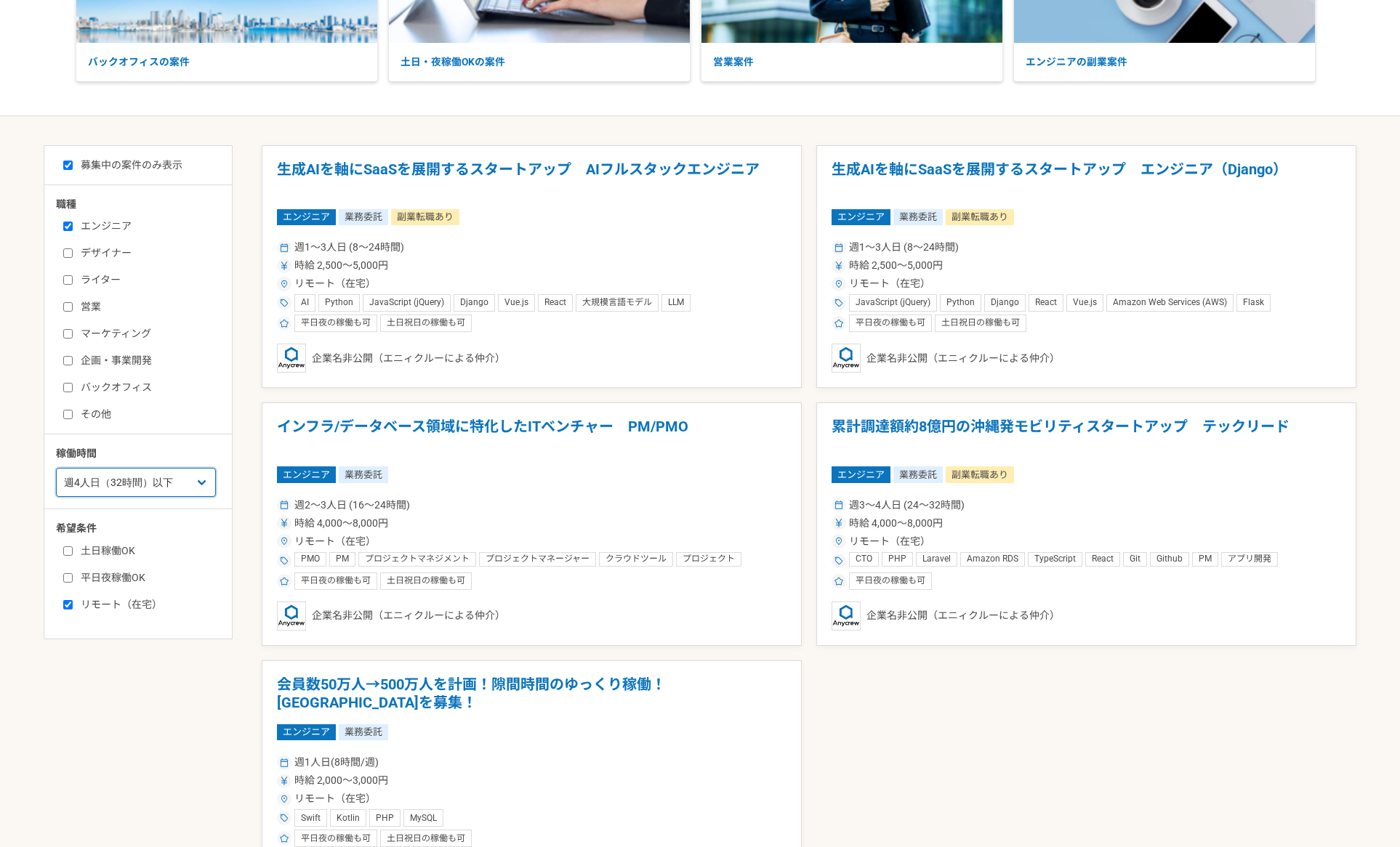
scroll to position [218, 0]
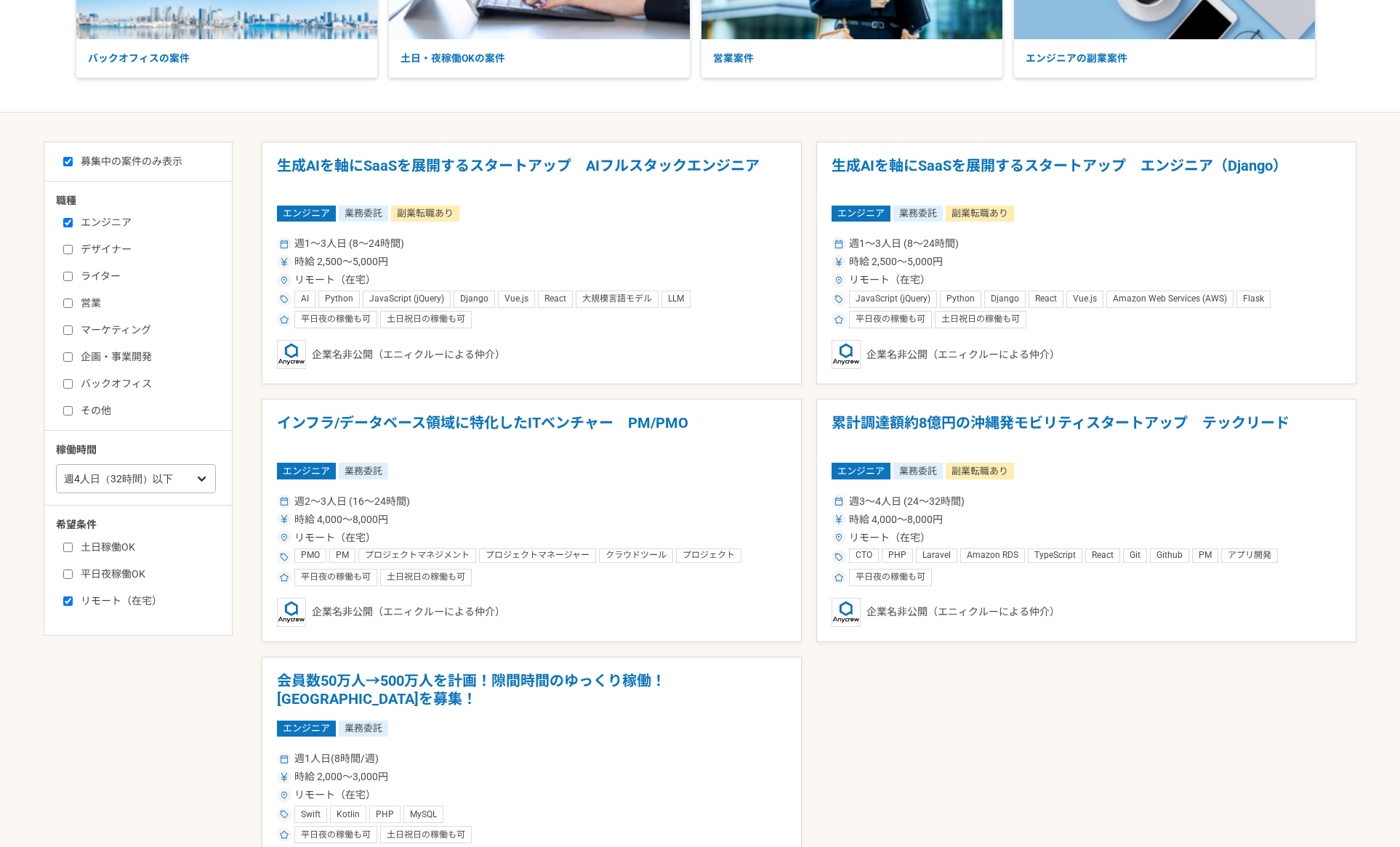
drag, startPoint x: 200, startPoint y: 459, endPoint x: 189, endPoint y: 466, distance: 13.0
click at [195, 463] on div "稼働時間 週1人日（8時間）以下 週2人日（16時間）以下 週3人日（24時間）以下 週4人日（32時間）以下 週5人日（40時間）以下" at bounding box center [144, 468] width 175 height 51
click at [179, 473] on select "週1人日（8時間）以下 週2人日（16時間）以下 週3人日（24時間）以下 週4人日（32時間）以下 週5人日（40時間）以下" at bounding box center [136, 478] width 160 height 29
select select "5"
click at [56, 493] on select "週1人日（8時間）以下 週2人日（16時間）以下 週3人日（24時間）以下 週4人日（32時間）以下 週5人日（40時間）以下" at bounding box center [136, 478] width 160 height 29
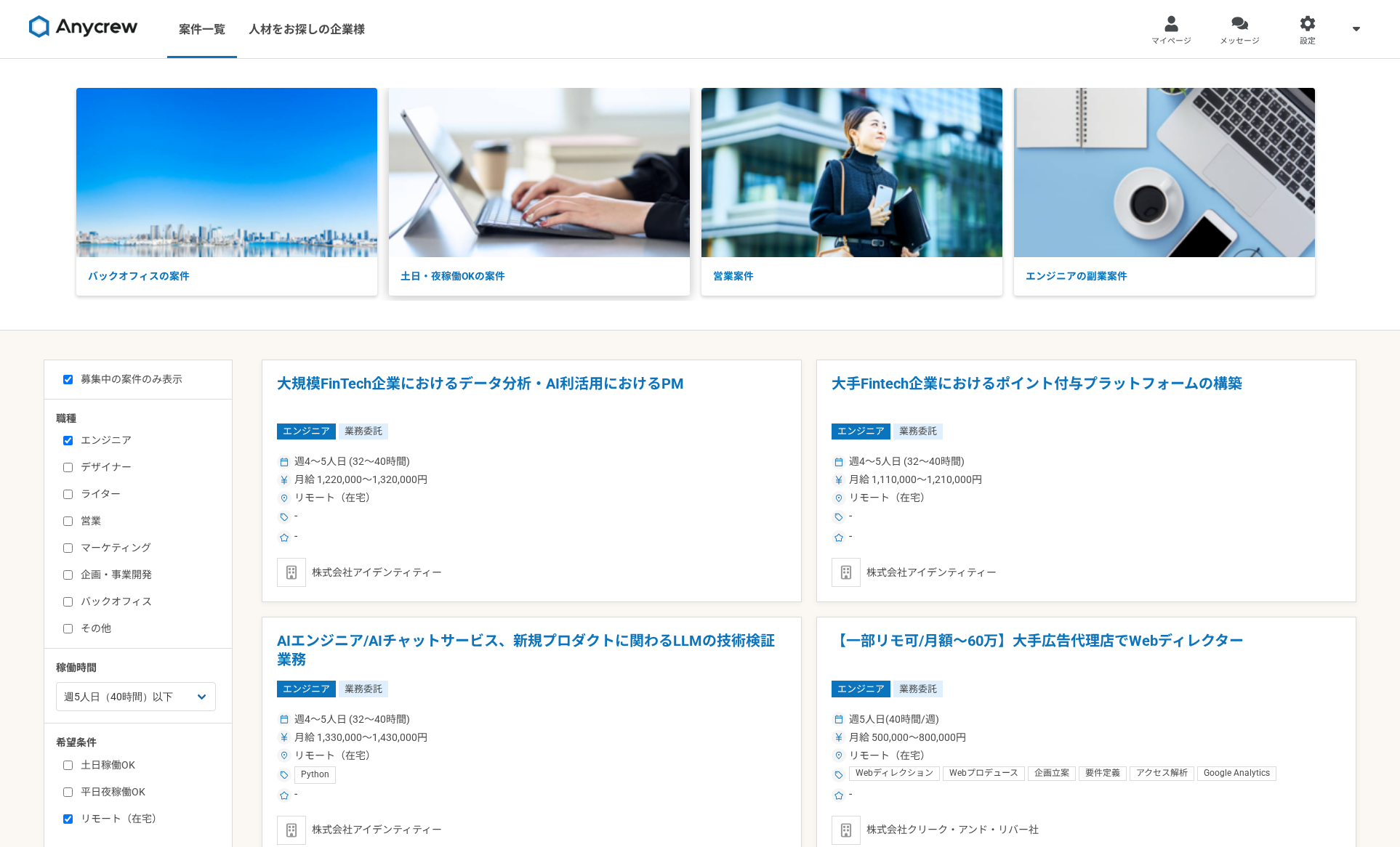
click at [579, 282] on p "土日・夜稼働OKの案件" at bounding box center [538, 276] width 301 height 38
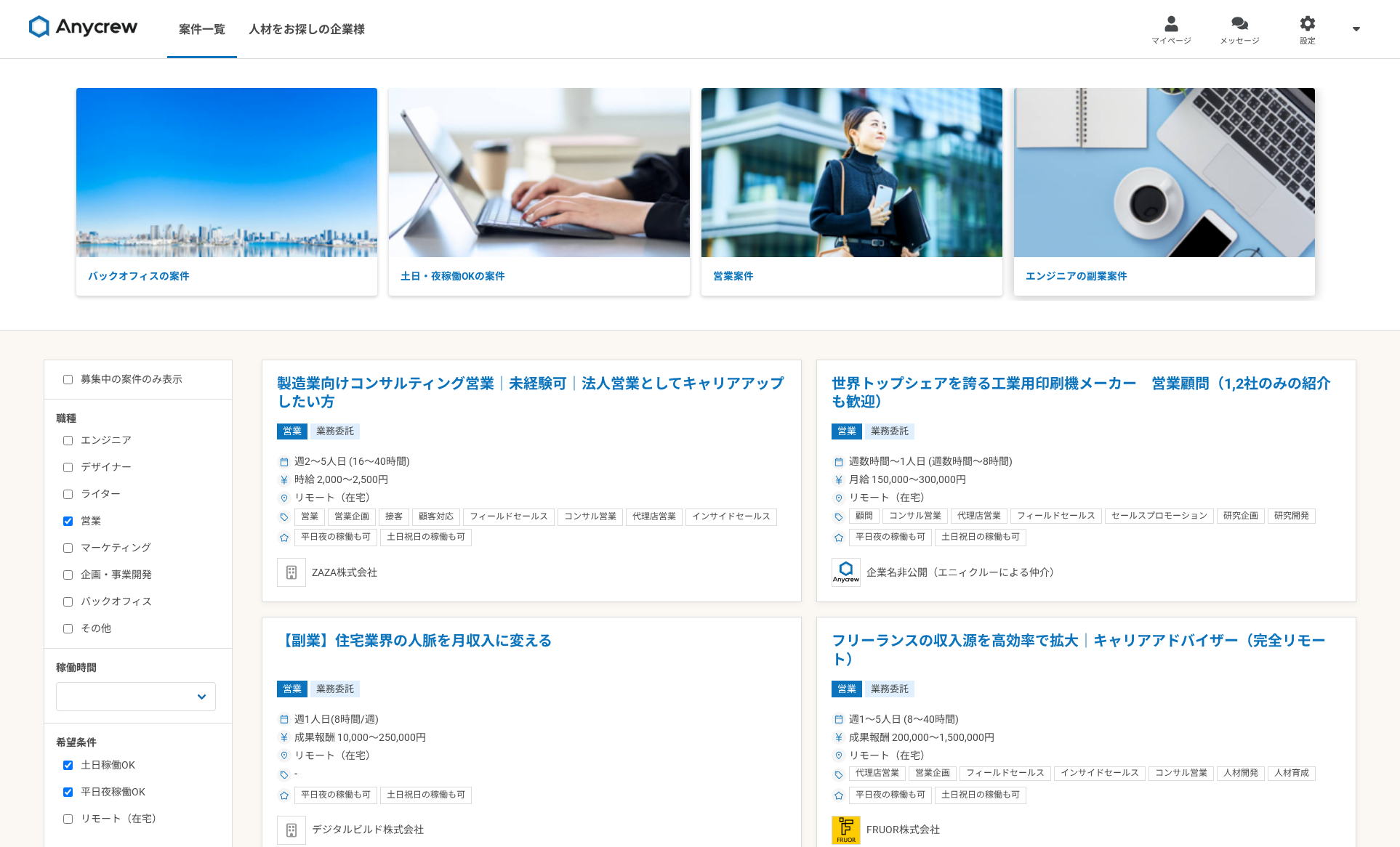
click at [1174, 292] on p "エンジニアの副業案件" at bounding box center [1163, 276] width 301 height 38
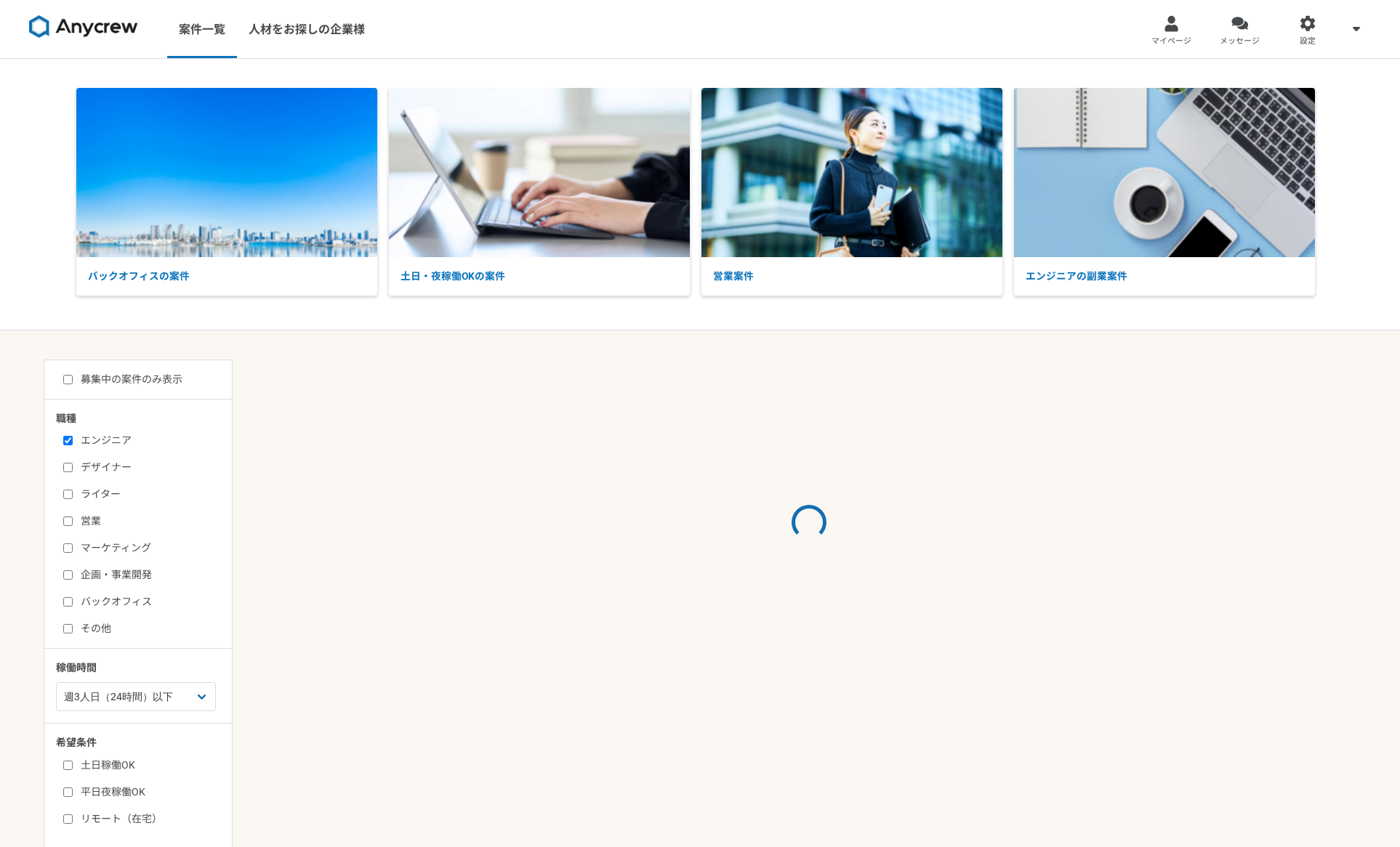
select select "3"
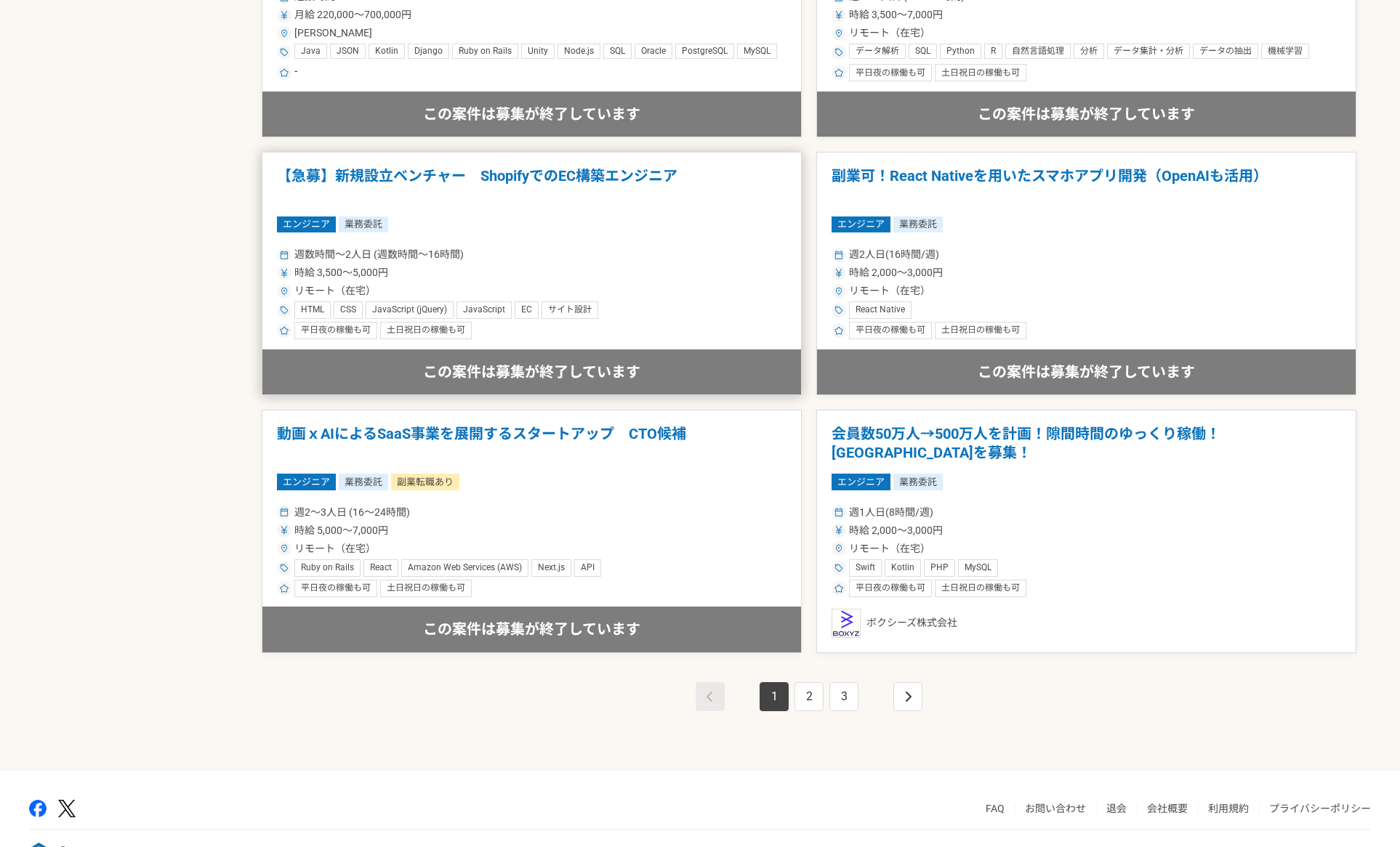
scroll to position [2318, 0]
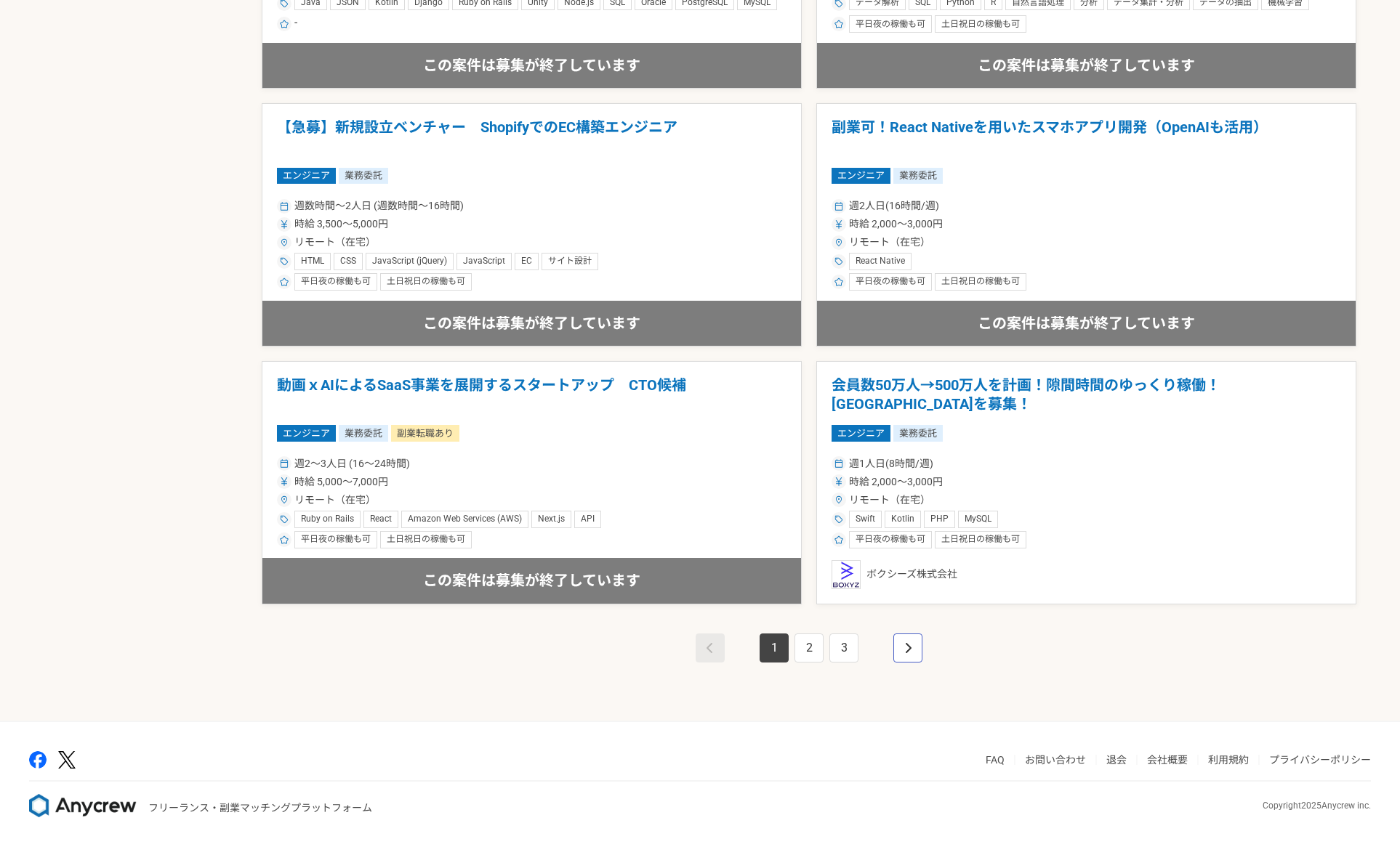
click at [917, 654] on link "pagination" at bounding box center [907, 648] width 29 height 29
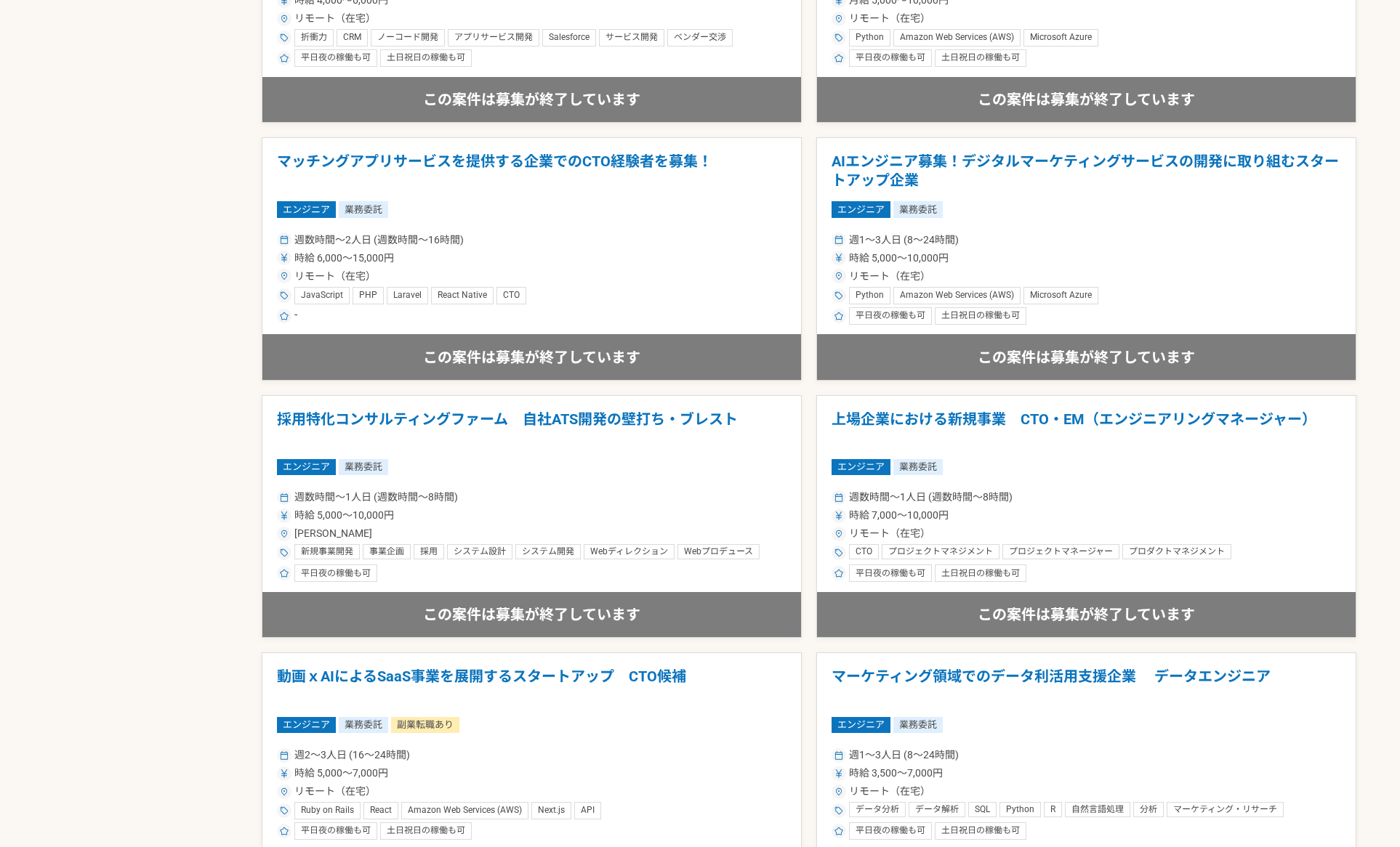
scroll to position [1817, 0]
